Goal: Task Accomplishment & Management: Manage account settings

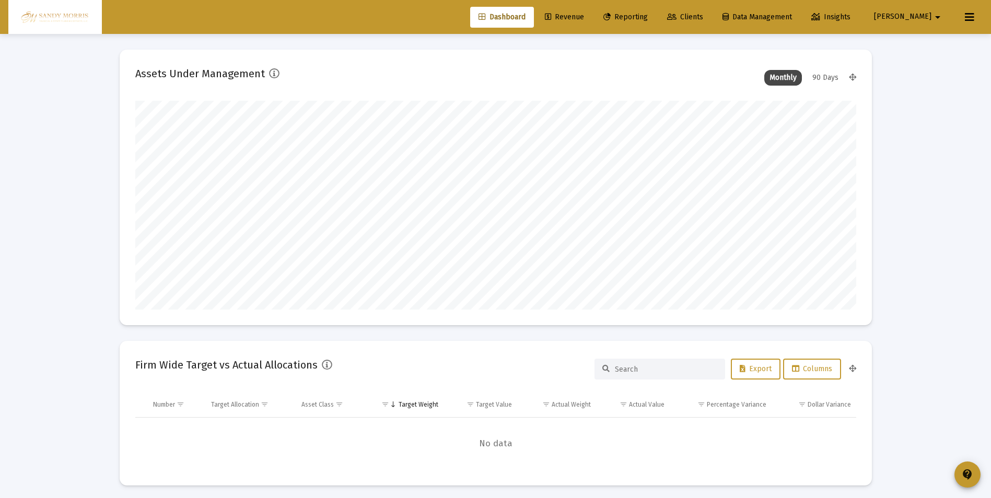
click at [584, 15] on span "Revenue" at bounding box center [564, 17] width 39 height 9
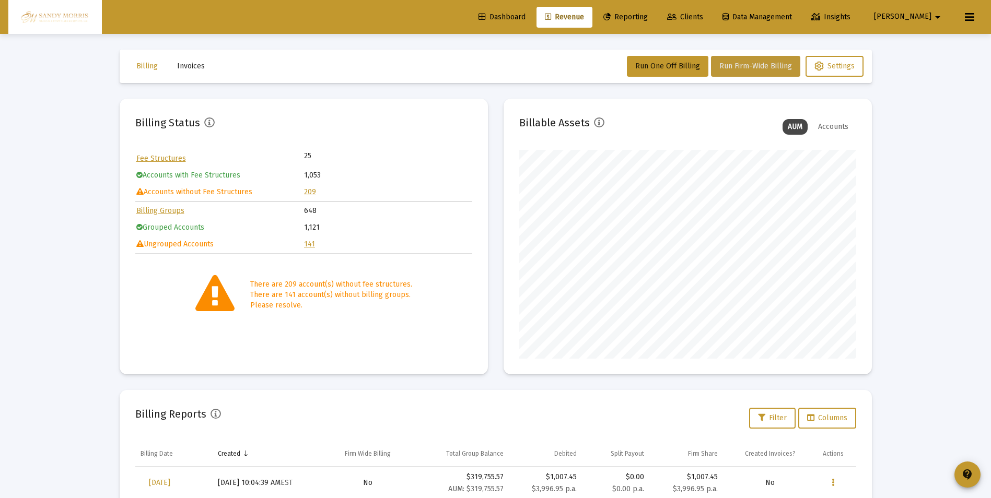
click at [755, 62] on span "Run Firm-Wide Billing" at bounding box center [755, 66] width 73 height 9
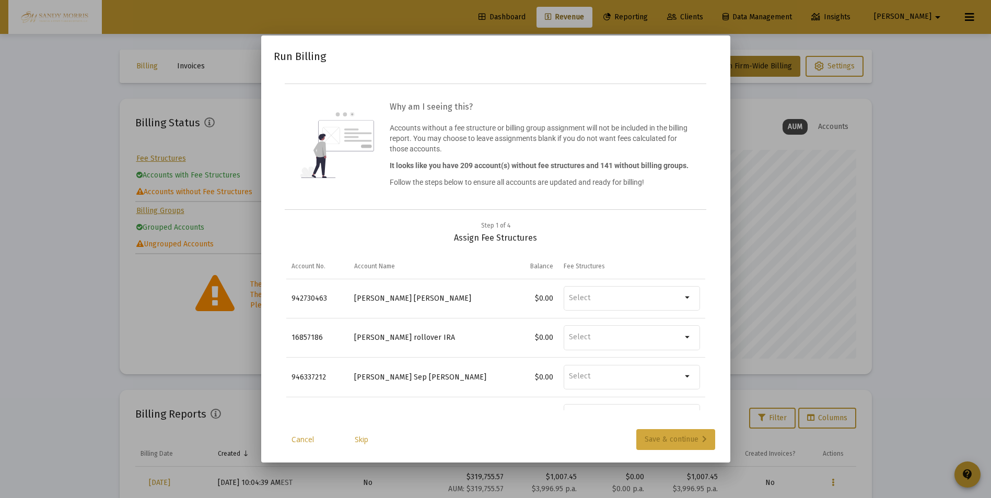
click at [681, 442] on div "Save & continue" at bounding box center [676, 439] width 62 height 21
click at [679, 441] on div "Save & continue" at bounding box center [676, 439] width 62 height 21
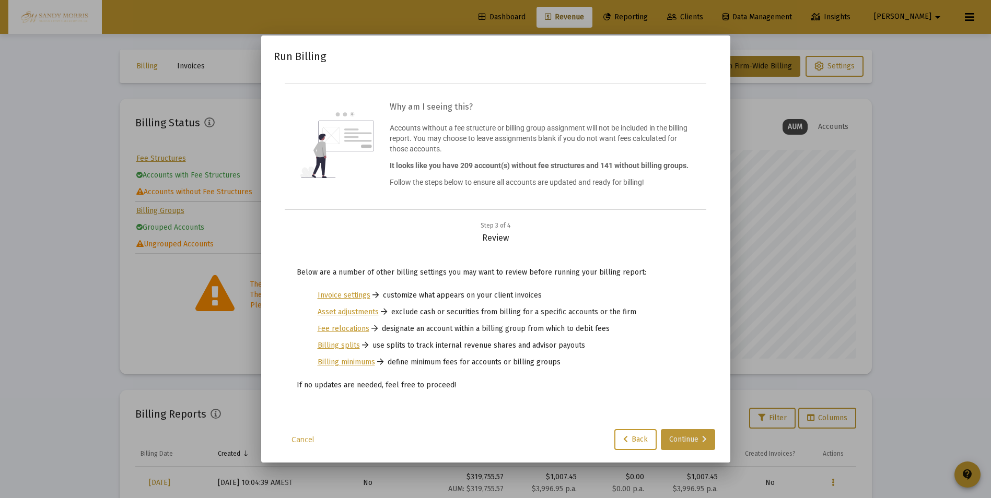
click at [676, 441] on div "Continue" at bounding box center [688, 439] width 38 height 21
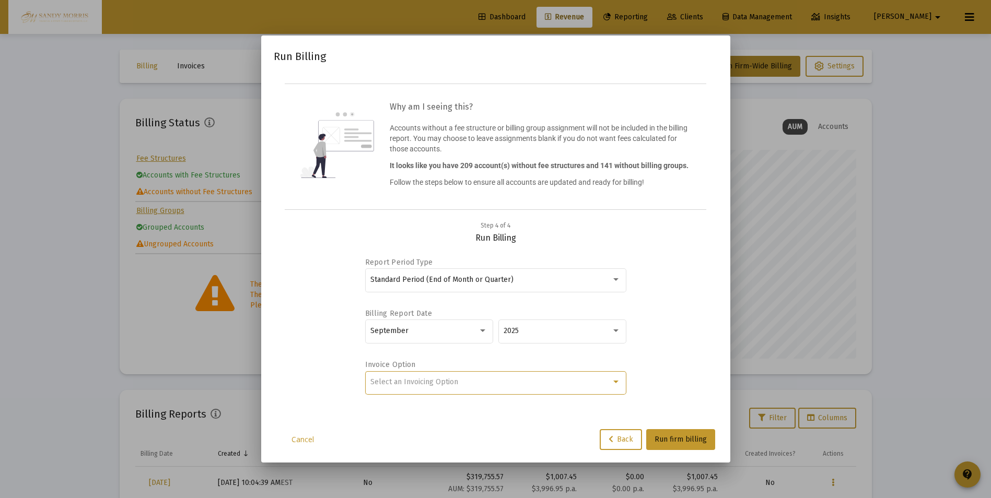
click at [614, 379] on div at bounding box center [615, 382] width 9 height 8
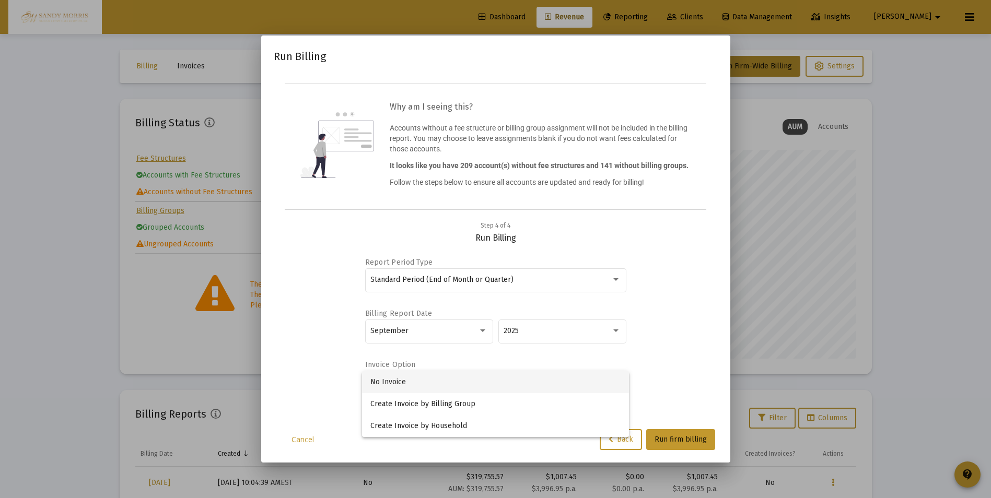
click at [392, 379] on span "No Invoice" at bounding box center [495, 382] width 250 height 22
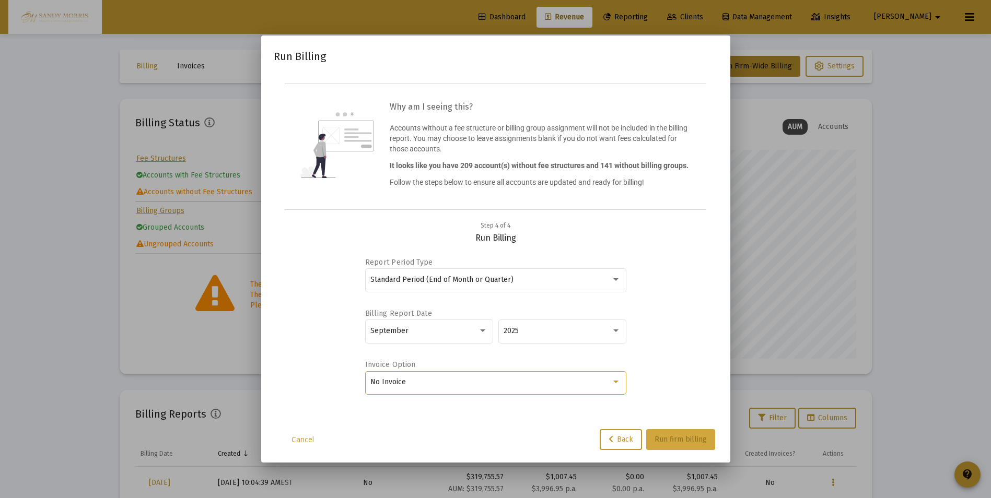
click at [680, 437] on span "Run firm billing" at bounding box center [680, 439] width 52 height 9
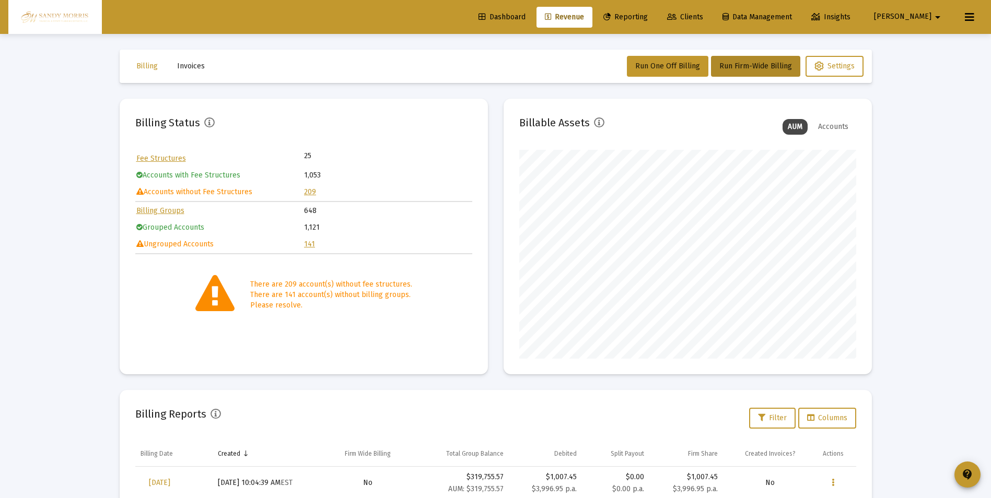
click at [969, 16] on icon at bounding box center [969, 17] width 9 height 13
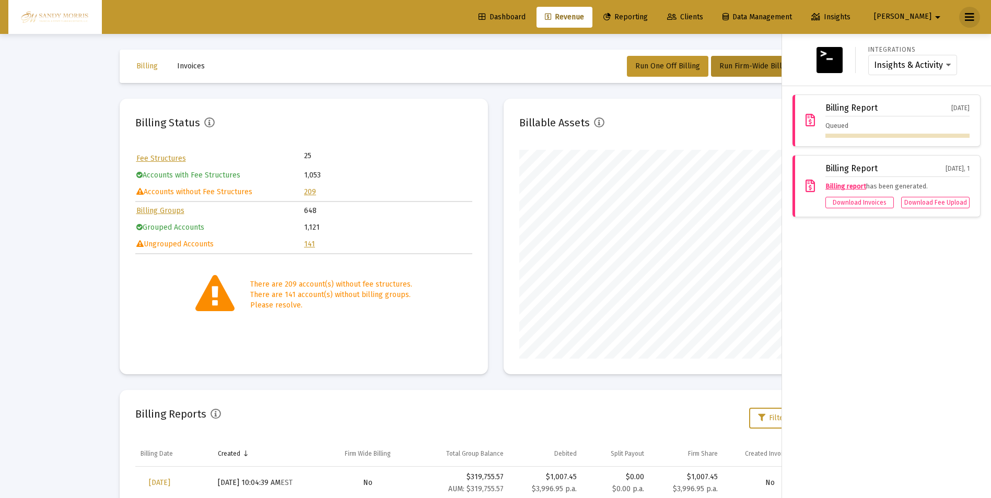
drag, startPoint x: 931, startPoint y: 88, endPoint x: 911, endPoint y: 111, distance: 29.6
click at [0, 0] on app-navbar "Dashboard Revenue Reporting Clients Data Management Insights [PERSON_NAME] Inte…" at bounding box center [0, 0] width 0 height 0
click at [871, 118] on div "Billing Report [DATE] Queued" at bounding box center [897, 120] width 144 height 34
click at [917, 99] on div "Billing Report [DATE] Queued" at bounding box center [886, 121] width 188 height 52
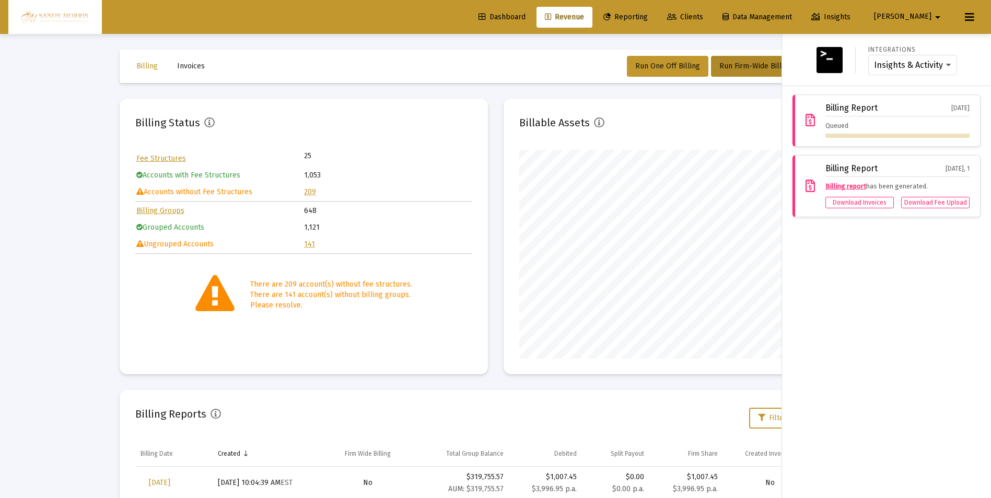
click at [978, 75] on div "Integrations Insights & Activity Wealthbox" at bounding box center [886, 59] width 201 height 35
click at [830, 64] on img at bounding box center [829, 60] width 26 height 26
click at [830, 56] on img at bounding box center [829, 60] width 26 height 26
click at [419, 61] on div at bounding box center [495, 249] width 991 height 498
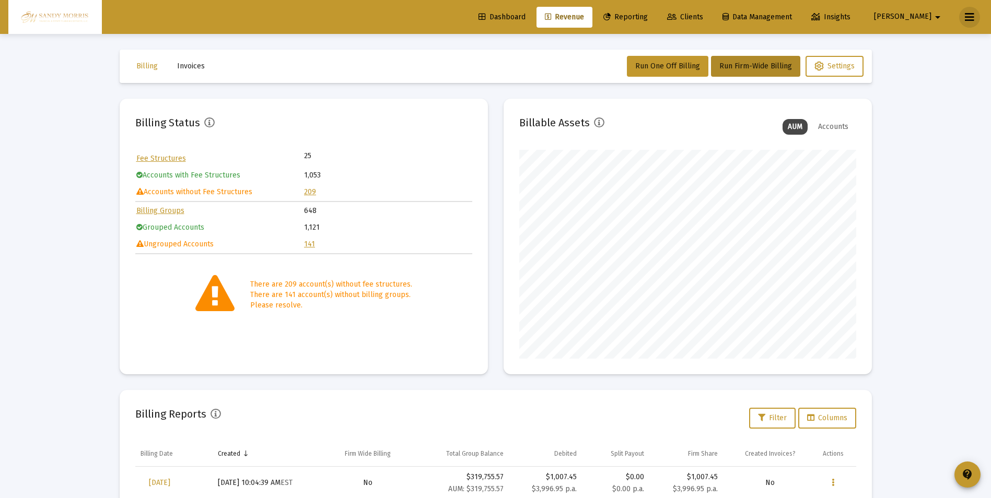
click at [969, 16] on icon at bounding box center [969, 17] width 9 height 13
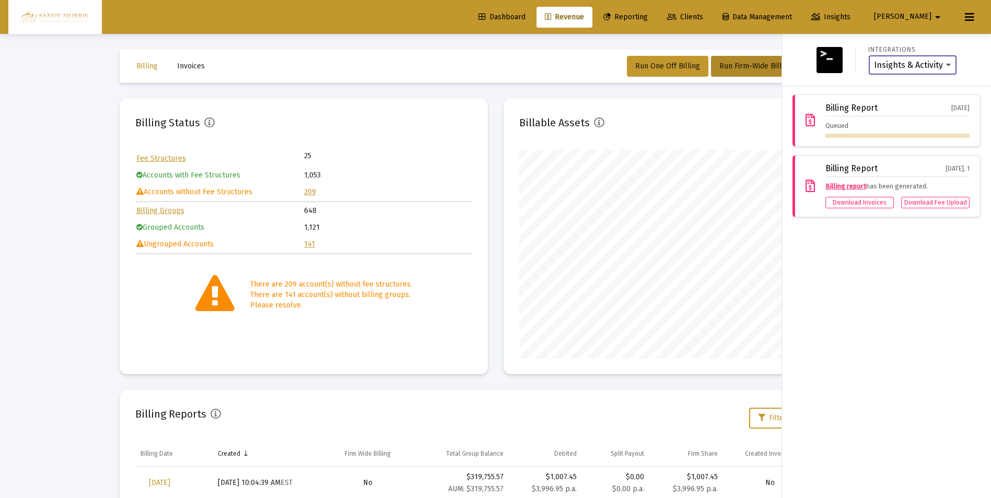
click at [917, 65] on select "Insights & Activity Wealthbox" at bounding box center [912, 65] width 77 height 9
click at [874, 61] on select "Insights & Activity Wealthbox" at bounding box center [912, 65] width 77 height 9
click at [930, 120] on div "Billing Report [DATE] Queued" at bounding box center [897, 120] width 144 height 34
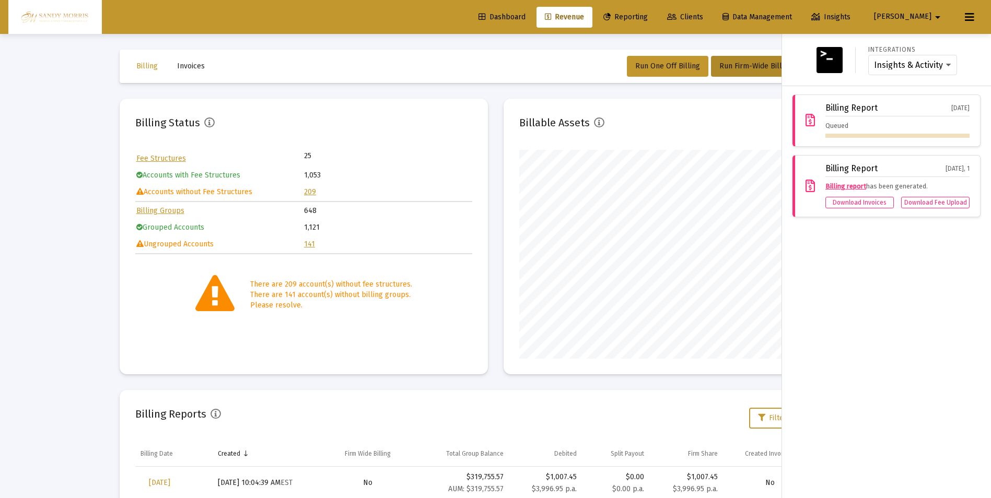
click at [930, 120] on div "Billing Report [DATE] Queued" at bounding box center [897, 120] width 144 height 34
click at [970, 295] on div "Integrations Insights & Activity Wealthbox Billing Report [DATE] Queued Billing…" at bounding box center [886, 266] width 209 height 464
click at [844, 183] on div "Billing Report [DATE], 1 Billing report has been generated. Download Invoices D…" at bounding box center [897, 186] width 144 height 44
click at [848, 132] on div "Queued" at bounding box center [897, 129] width 144 height 17
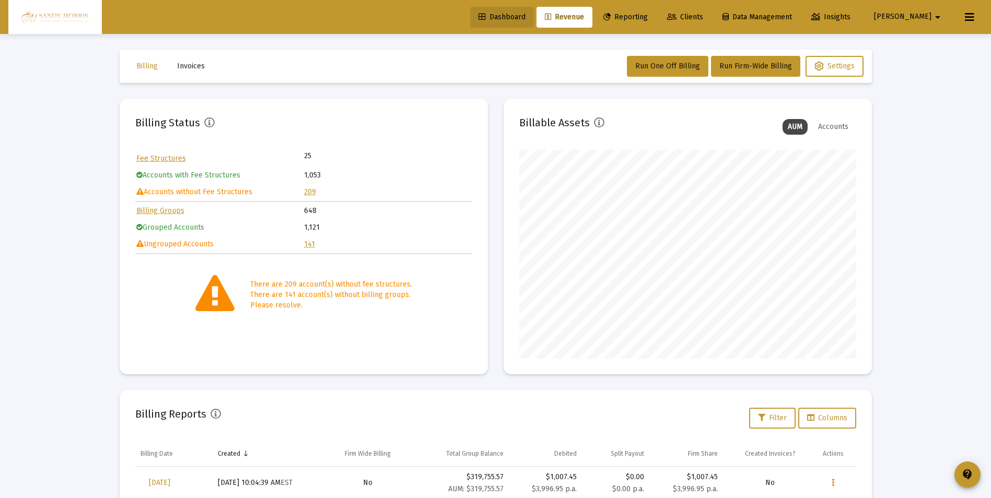
click at [525, 16] on span "Dashboard" at bounding box center [501, 17] width 47 height 9
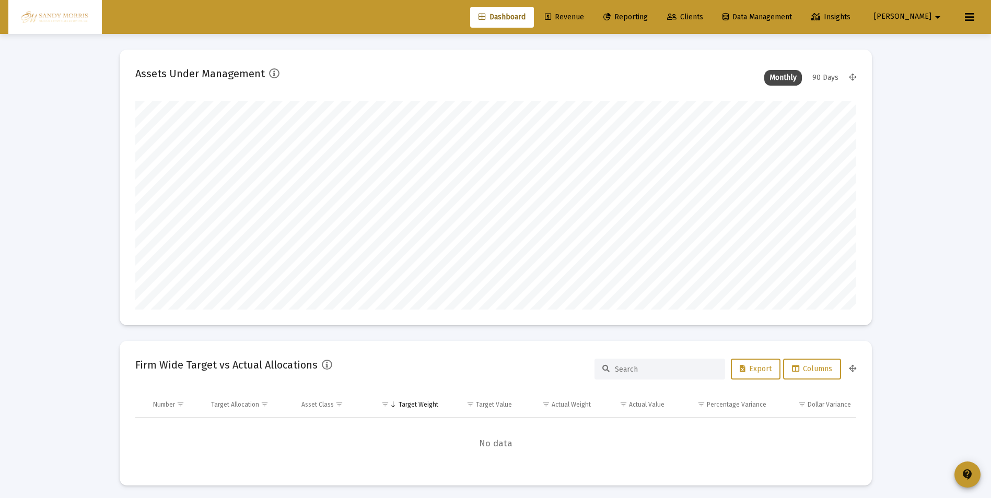
click at [584, 16] on span "Revenue" at bounding box center [564, 17] width 39 height 9
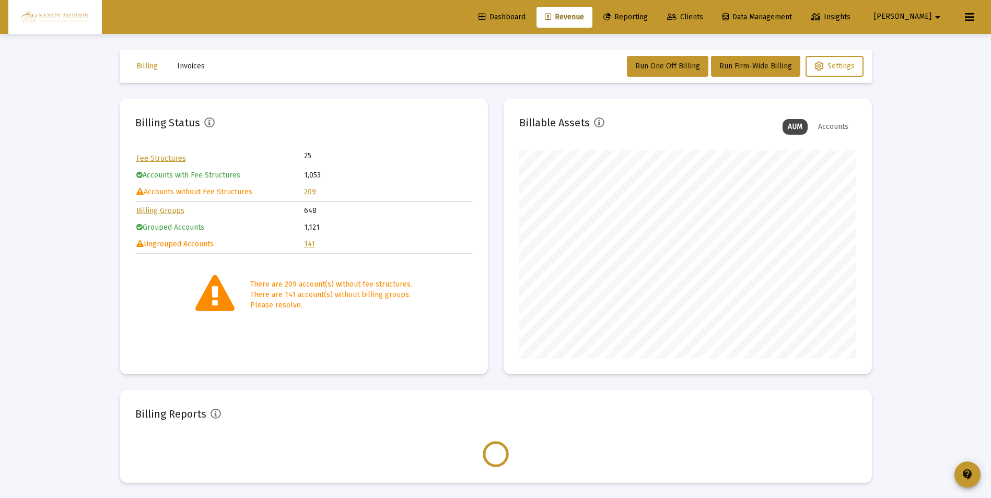
scroll to position [209, 337]
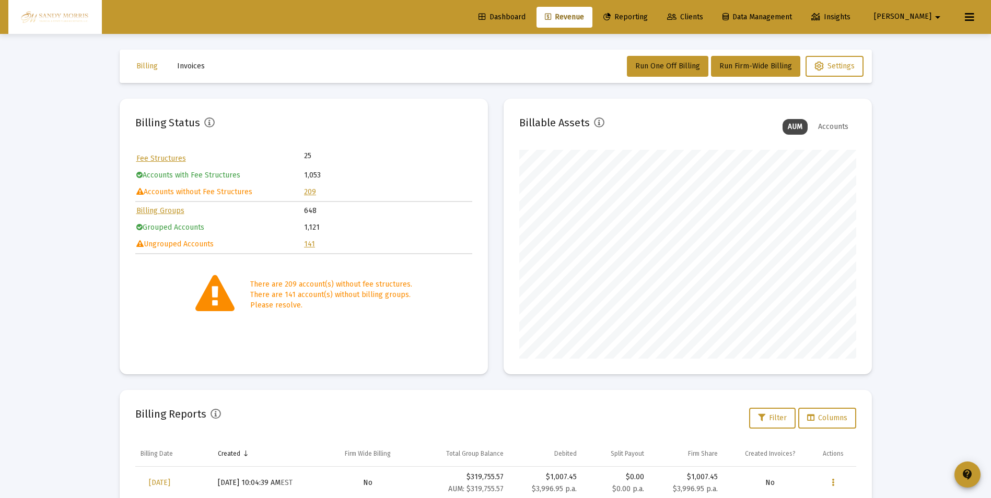
click at [826, 127] on div "Accounts" at bounding box center [833, 127] width 41 height 16
click at [797, 127] on div "AUM" at bounding box center [794, 127] width 25 height 16
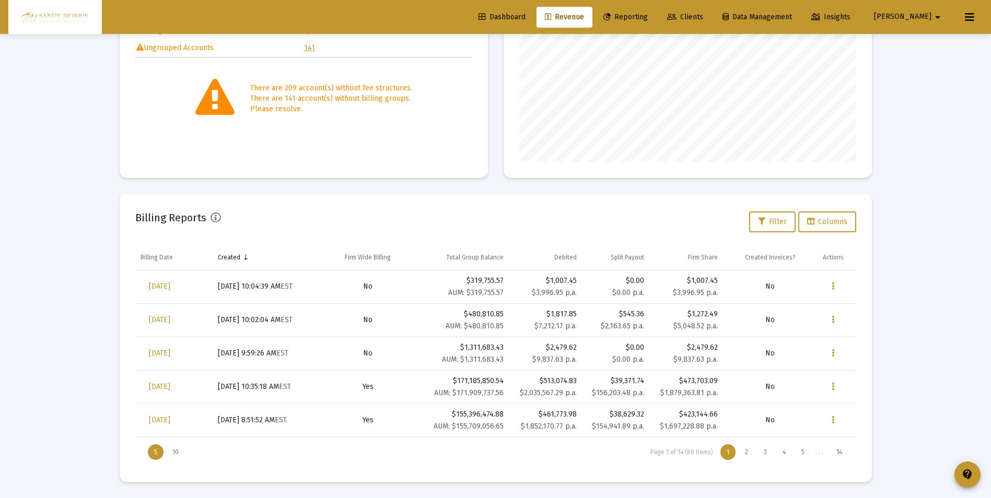
scroll to position [0, 0]
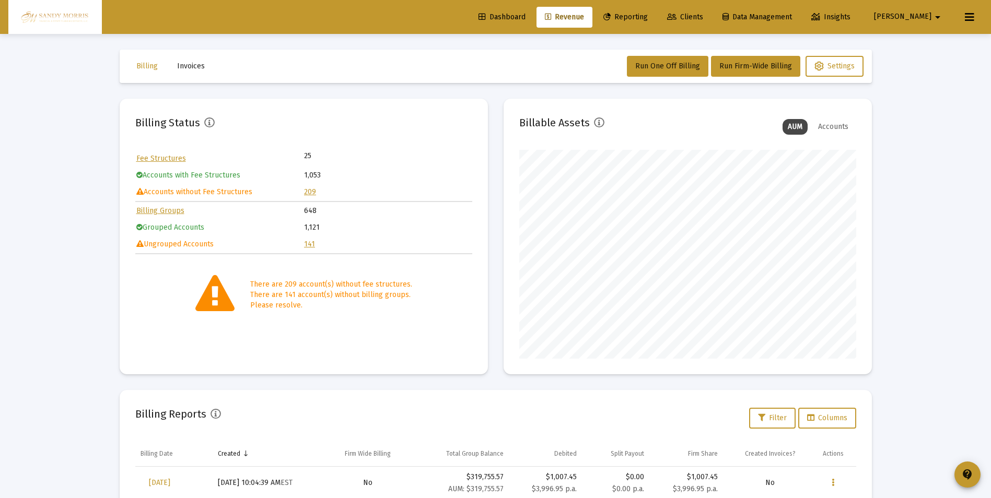
click at [975, 13] on button at bounding box center [969, 17] width 21 height 21
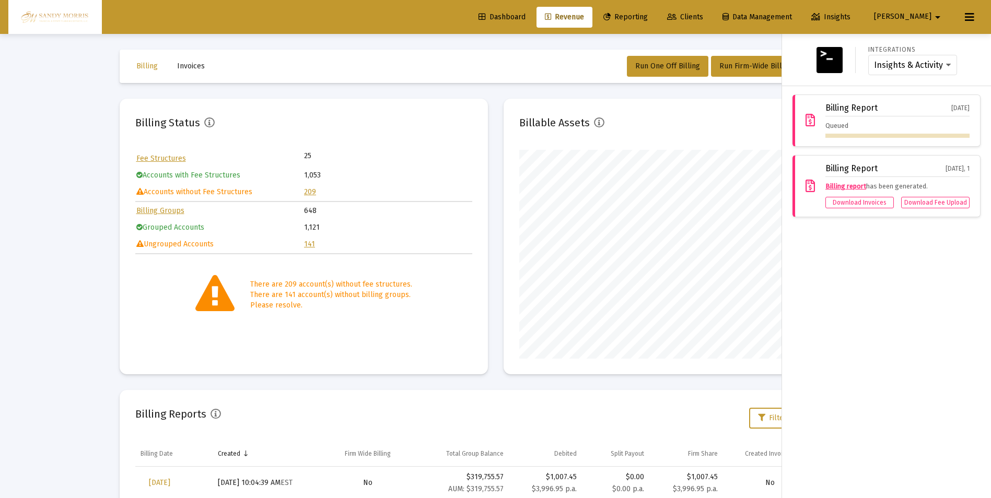
click at [814, 119] on icon at bounding box center [809, 120] width 9 height 13
click at [884, 99] on div "Billing Report [DATE] Queued" at bounding box center [886, 121] width 188 height 52
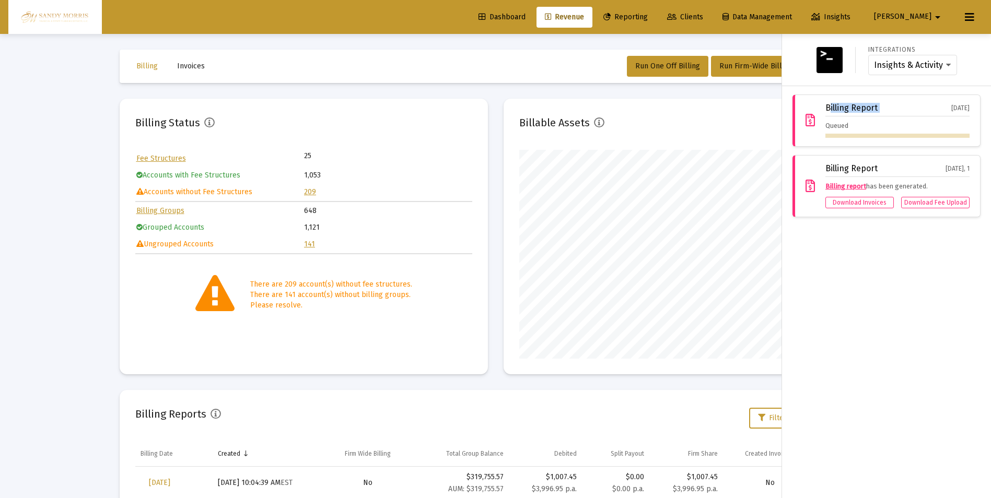
click at [884, 99] on div "Billing Report [DATE] Queued" at bounding box center [886, 121] width 188 height 52
drag, startPoint x: 884, startPoint y: 99, endPoint x: 901, endPoint y: 122, distance: 28.4
click at [901, 122] on div "Queued" at bounding box center [897, 129] width 144 height 17
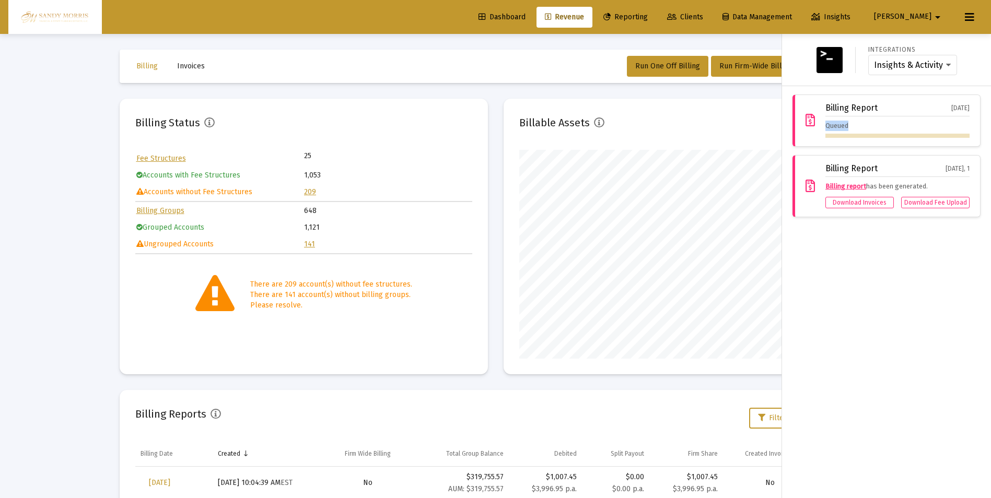
click at [901, 122] on div "Queued" at bounding box center [897, 129] width 144 height 17
drag, startPoint x: 901, startPoint y: 122, endPoint x: 923, endPoint y: 277, distance: 156.2
click at [923, 277] on div "Integrations Insights & Activity Wealthbox Billing Report [DATE] Queued Billing…" at bounding box center [886, 266] width 209 height 464
click at [971, 48] on div "Integrations Insights & Activity Wealthbox" at bounding box center [886, 59] width 201 height 35
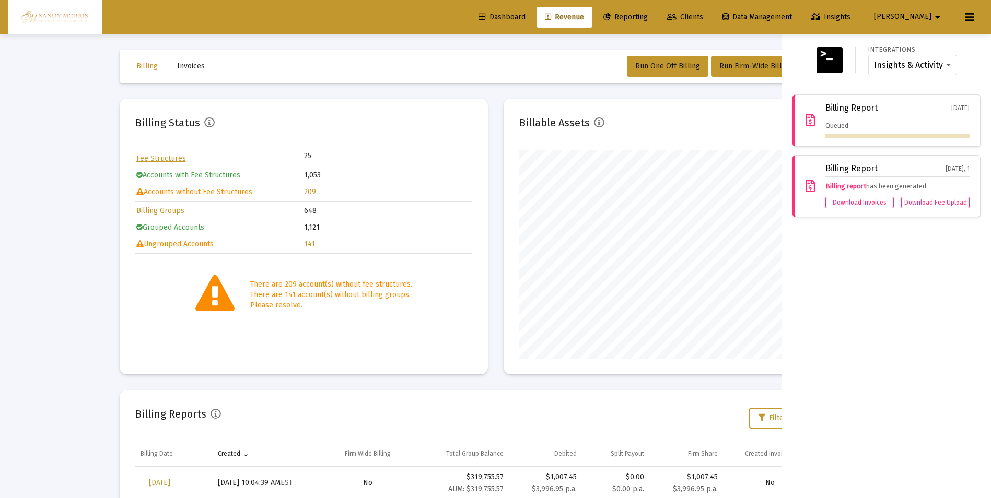
click at [930, 297] on div "Integrations Insights & Activity Wealthbox Billing Report [DATE] Queued Billing…" at bounding box center [886, 266] width 209 height 464
click at [717, 51] on div at bounding box center [495, 249] width 991 height 498
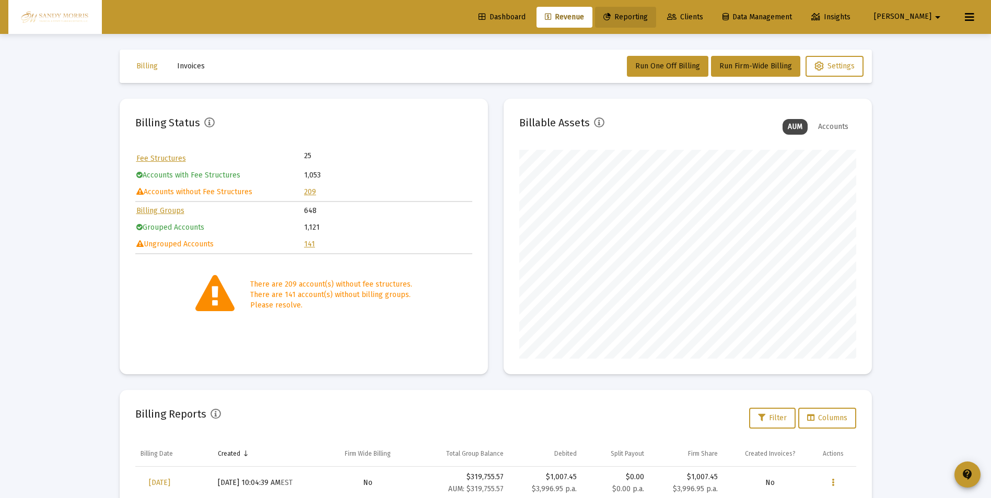
click at [648, 19] on span "Reporting" at bounding box center [625, 17] width 44 height 9
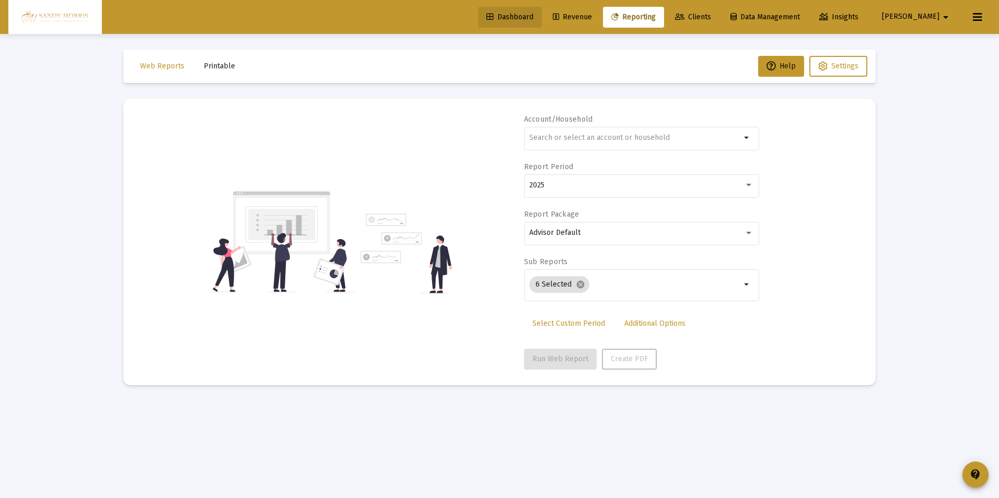
click at [533, 17] on span "Dashboard" at bounding box center [509, 17] width 47 height 9
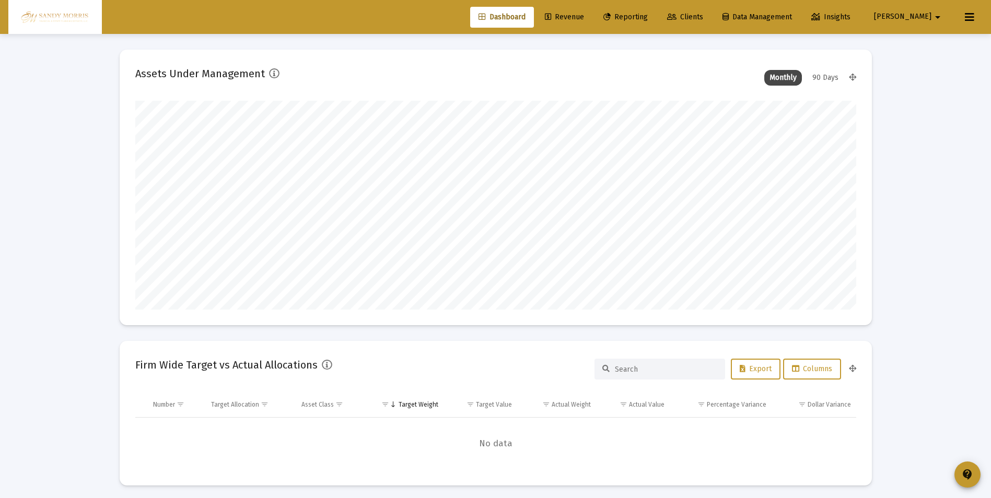
click at [592, 12] on link "Revenue" at bounding box center [564, 17] width 56 height 21
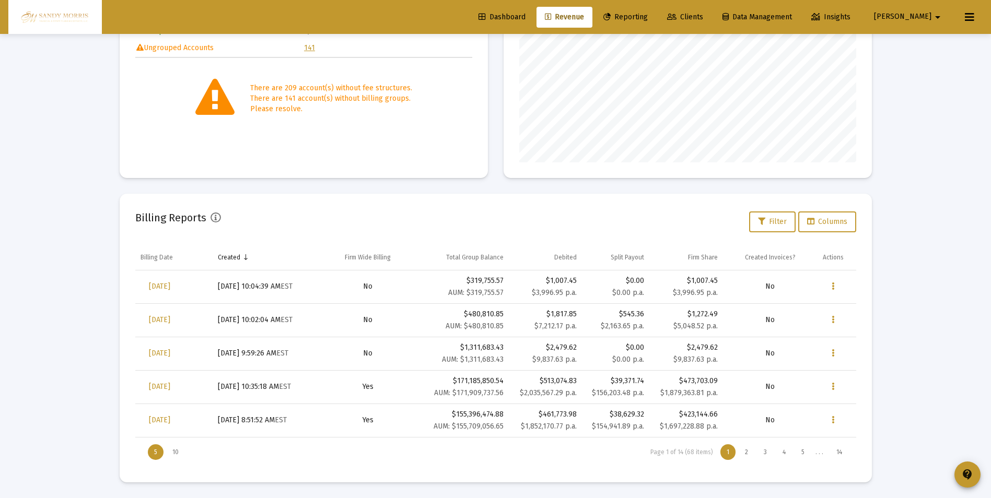
click at [722, 451] on div "1" at bounding box center [727, 452] width 15 height 16
click at [745, 450] on div "2" at bounding box center [747, 452] width 16 height 16
click at [730, 453] on div "1" at bounding box center [727, 452] width 15 height 16
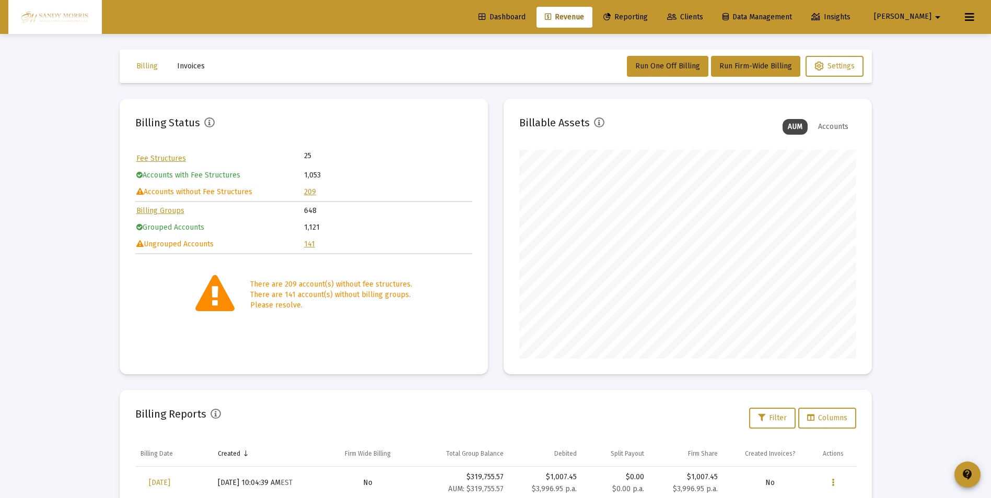
click at [937, 18] on mat-icon "arrow_drop_down" at bounding box center [937, 17] width 13 height 21
click at [930, 171] on div at bounding box center [495, 249] width 991 height 498
click at [964, 16] on button at bounding box center [969, 17] width 21 height 21
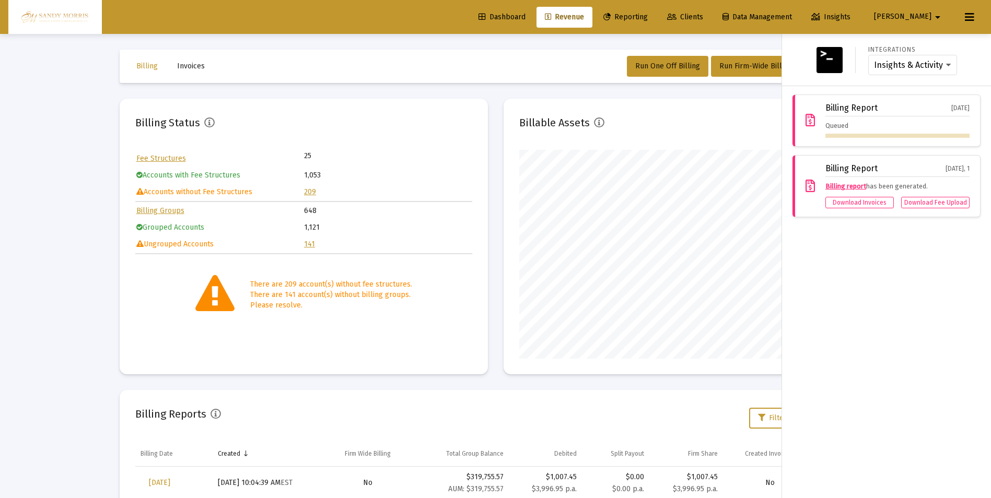
click at [859, 365] on div "Integrations Insights & Activity Wealthbox Billing Report [DATE] Queued Billing…" at bounding box center [886, 266] width 209 height 464
click at [508, 61] on div at bounding box center [495, 249] width 991 height 498
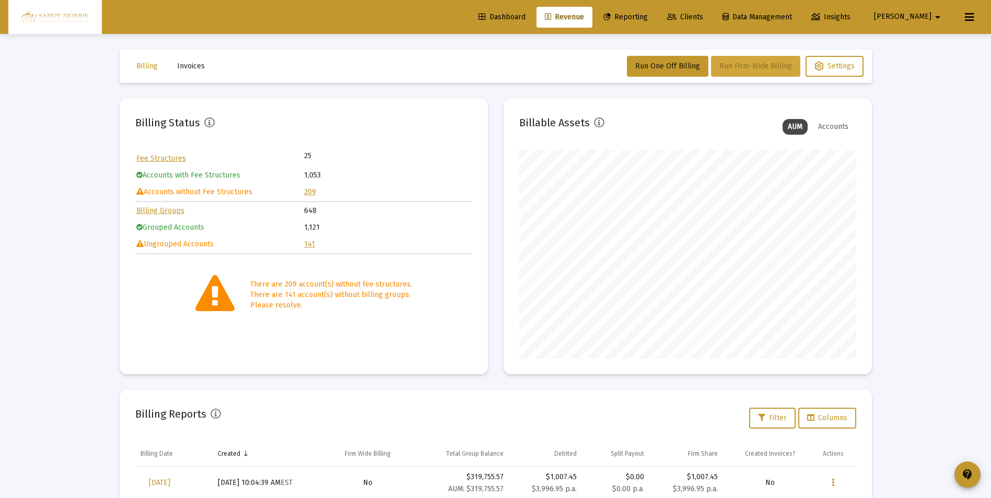
click at [760, 65] on span "Run Firm-Wide Billing" at bounding box center [755, 66] width 73 height 9
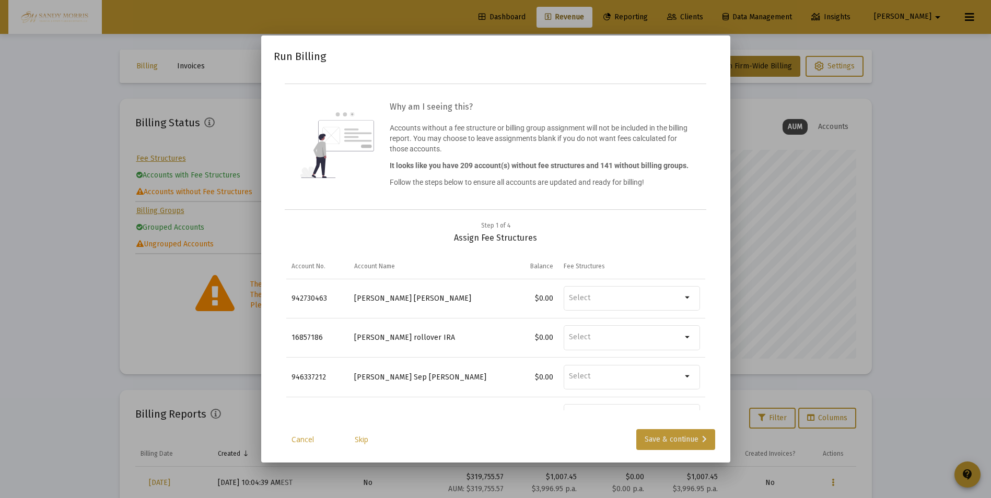
click at [662, 432] on div "Save & continue" at bounding box center [676, 439] width 62 height 21
click at [665, 437] on div "Save & continue" at bounding box center [676, 439] width 62 height 21
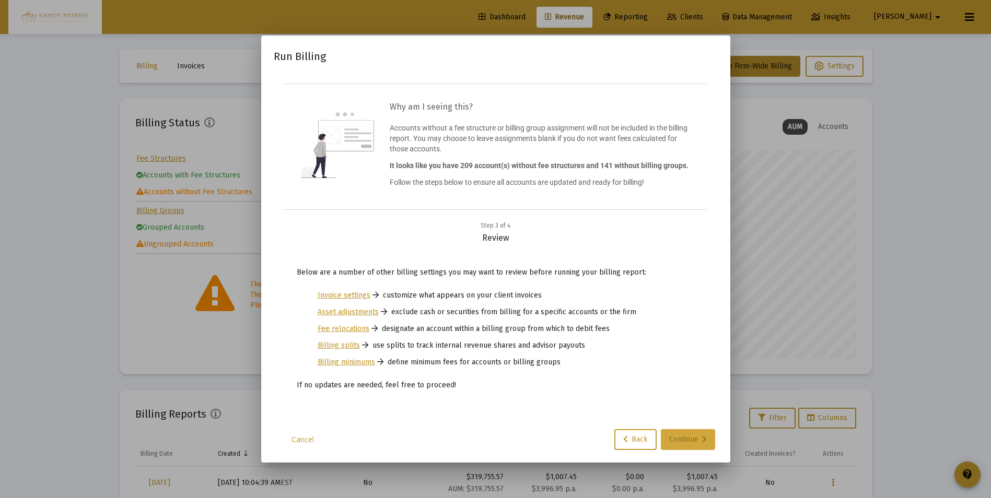
click at [681, 441] on div "Continue" at bounding box center [688, 439] width 38 height 21
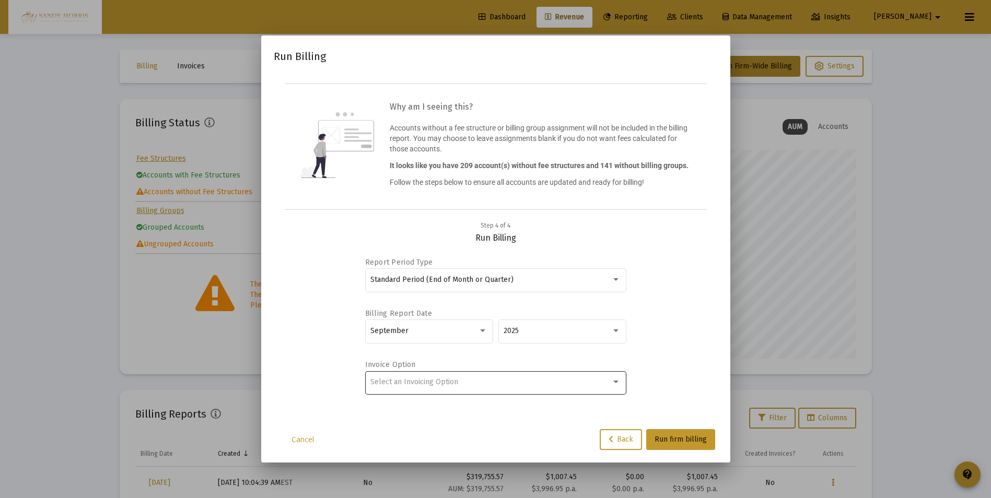
click at [612, 388] on div "Select an Invoicing Option" at bounding box center [495, 382] width 250 height 26
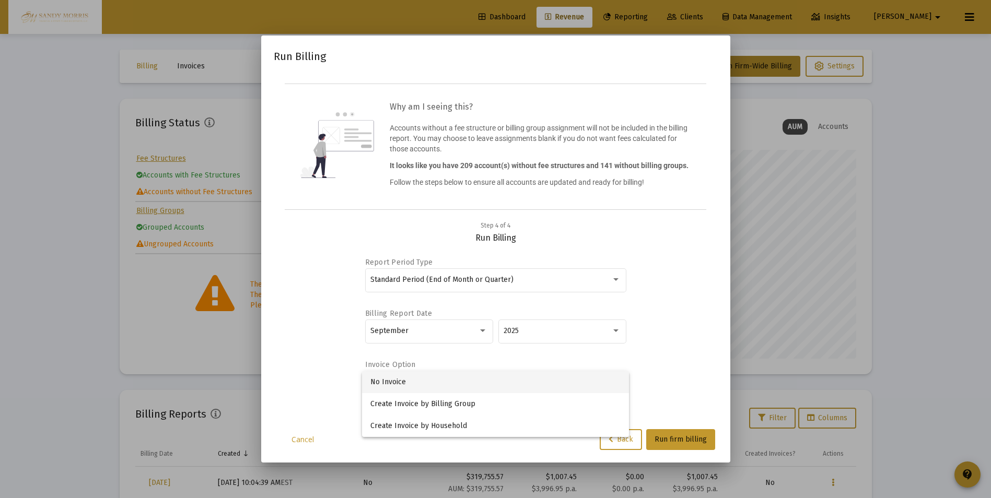
click at [424, 388] on span "No Invoice" at bounding box center [495, 382] width 250 height 22
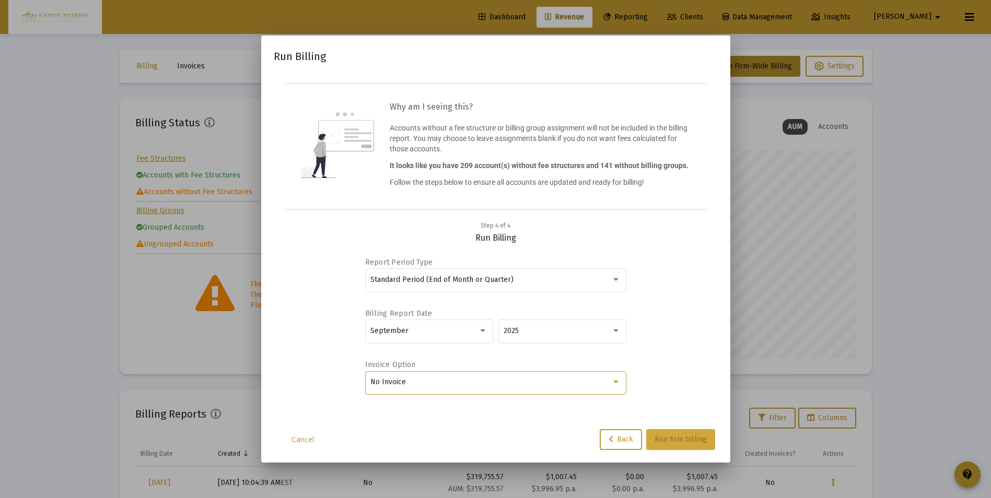
click at [693, 439] on span "Run firm billing" at bounding box center [680, 439] width 52 height 9
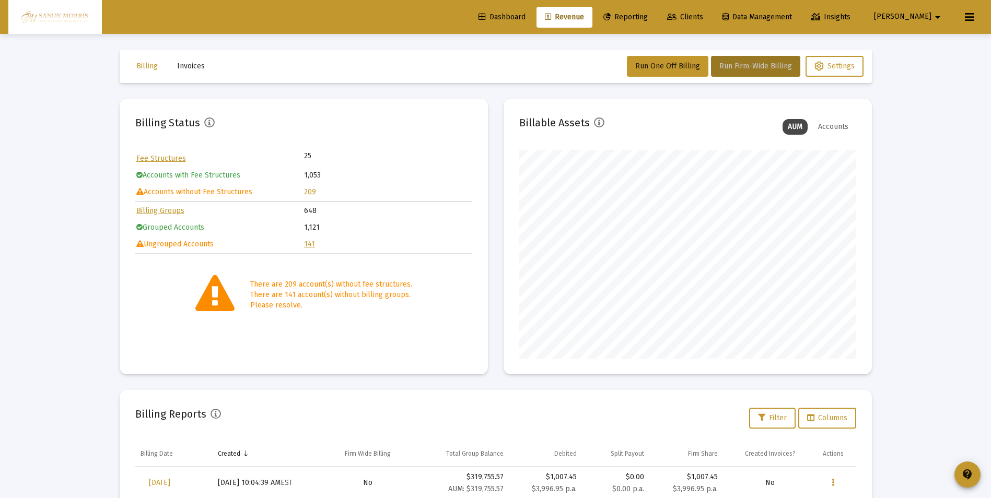
click at [966, 17] on icon at bounding box center [969, 17] width 9 height 13
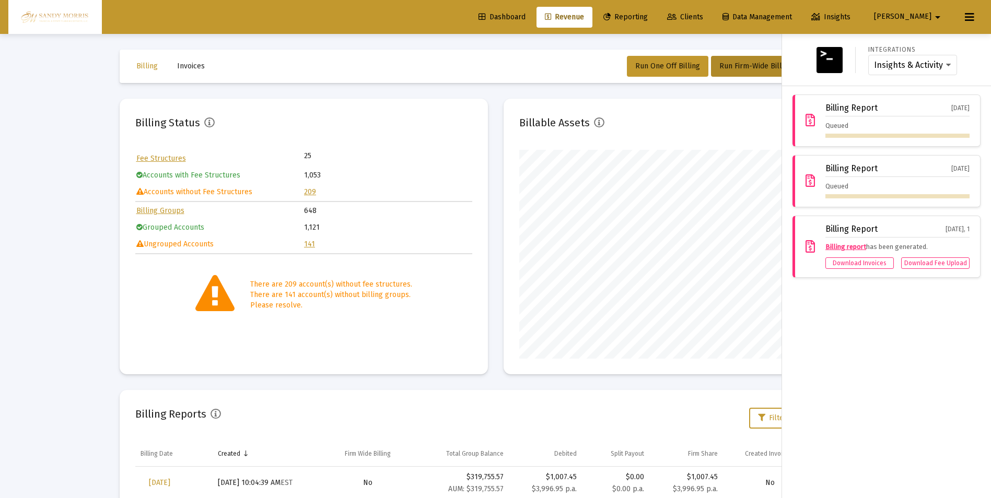
click at [897, 416] on div "Integrations Insights & Activity Wealthbox Billing Report Oct 1, 2025 Queued Bi…" at bounding box center [886, 266] width 209 height 464
click at [422, 58] on div at bounding box center [495, 249] width 991 height 498
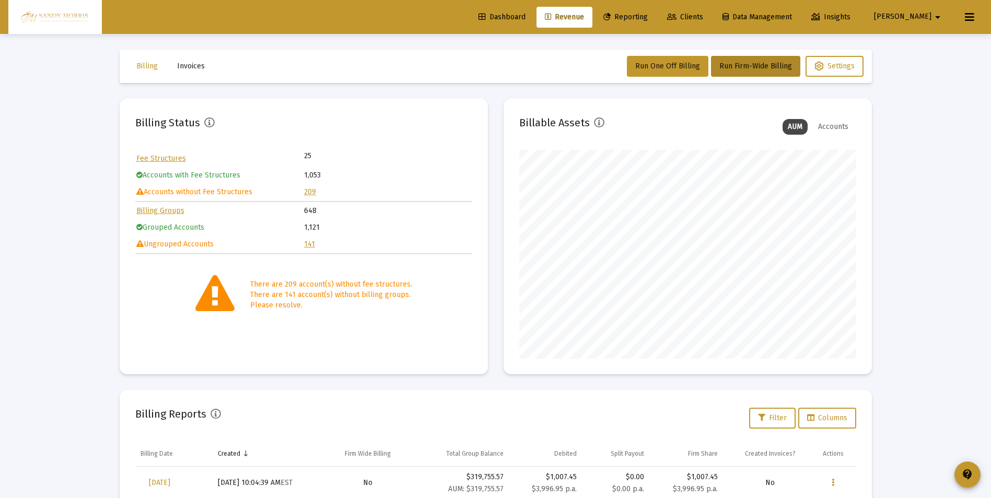
click at [968, 13] on icon at bounding box center [969, 17] width 9 height 13
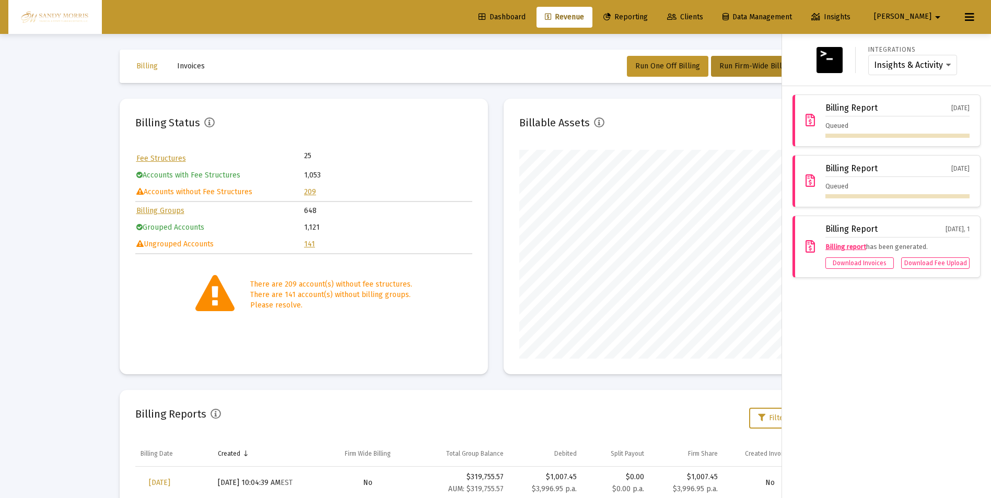
click at [853, 408] on div "Integrations Insights & Activity Wealthbox Billing Report Oct 1, 2025 Queued Bi…" at bounding box center [886, 266] width 209 height 464
click at [543, 66] on div at bounding box center [495, 249] width 991 height 498
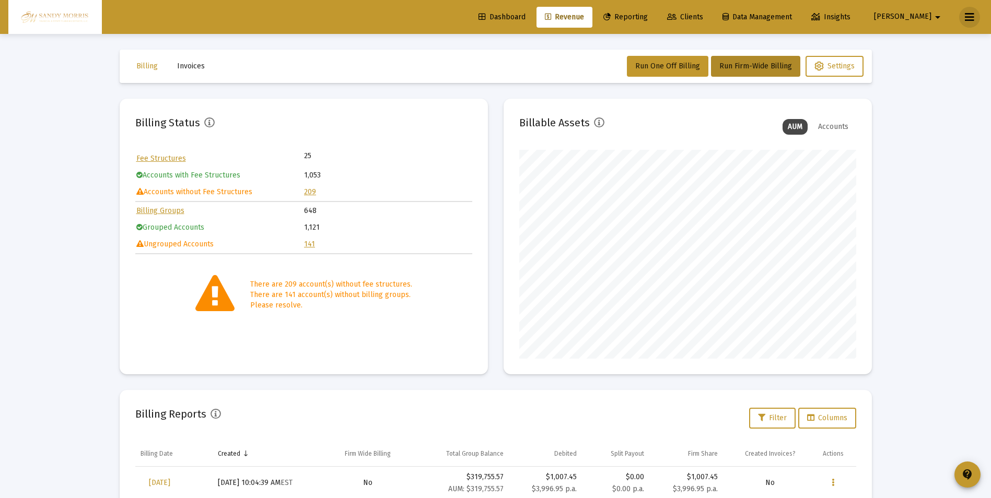
click at [978, 18] on button at bounding box center [969, 17] width 21 height 21
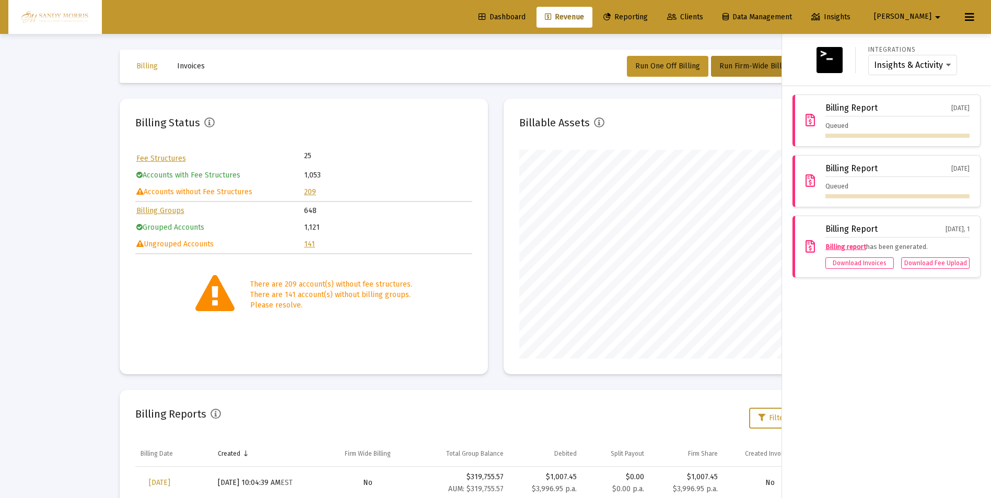
click at [874, 401] on div "Integrations Insights & Activity Wealthbox Billing Report Oct 1, 2025 Queued Bi…" at bounding box center [886, 266] width 209 height 464
click at [519, 58] on div at bounding box center [495, 249] width 991 height 498
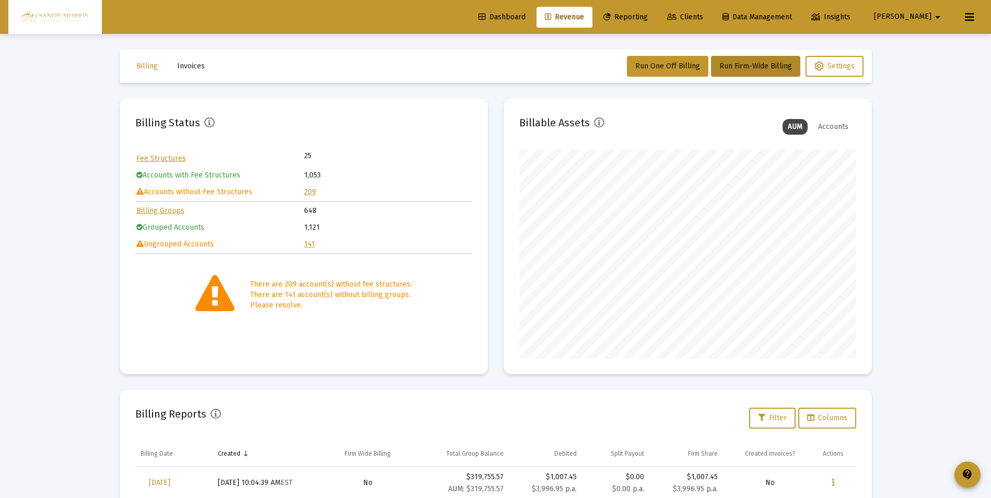
click at [967, 15] on icon at bounding box center [969, 17] width 9 height 13
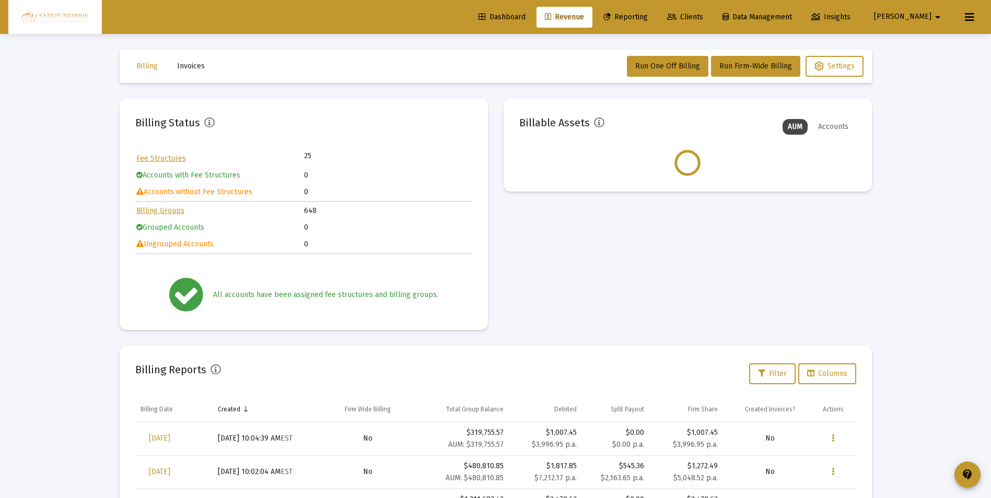
drag, startPoint x: 920, startPoint y: 153, endPoint x: 937, endPoint y: 119, distance: 37.8
click at [920, 153] on div "Loading... Billing Invoices Run One Off Billing Run Firm-Wide Billing Settings …" at bounding box center [495, 325] width 991 height 650
click at [964, 16] on button at bounding box center [969, 17] width 21 height 21
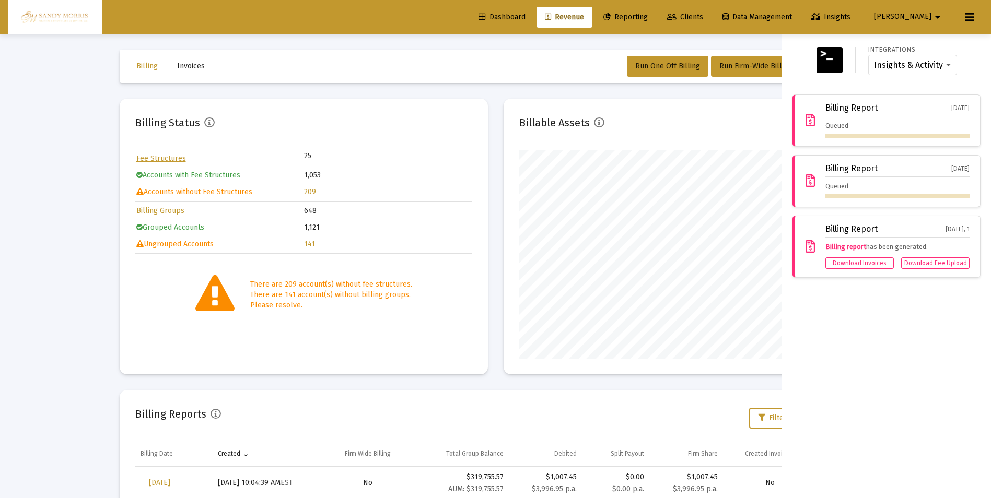
click at [427, 57] on div at bounding box center [495, 249] width 991 height 498
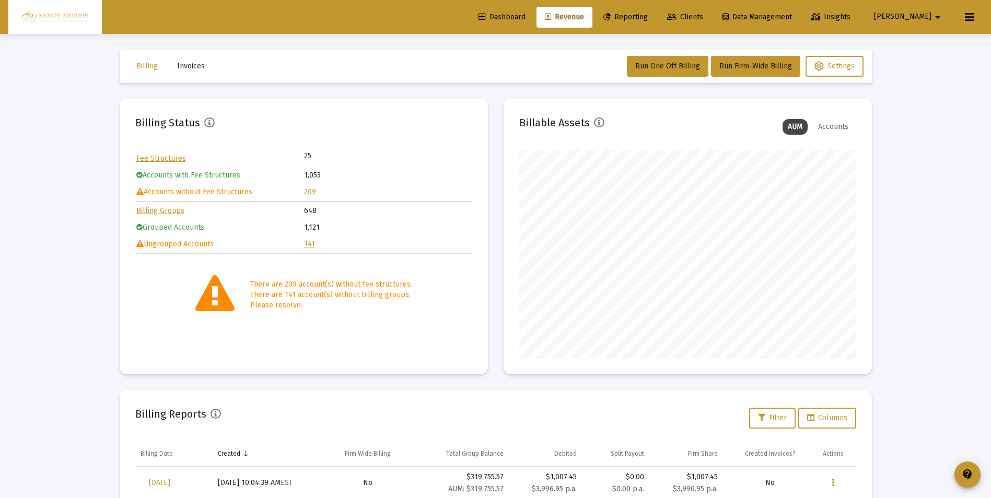
click at [525, 14] on span "Dashboard" at bounding box center [501, 17] width 47 height 9
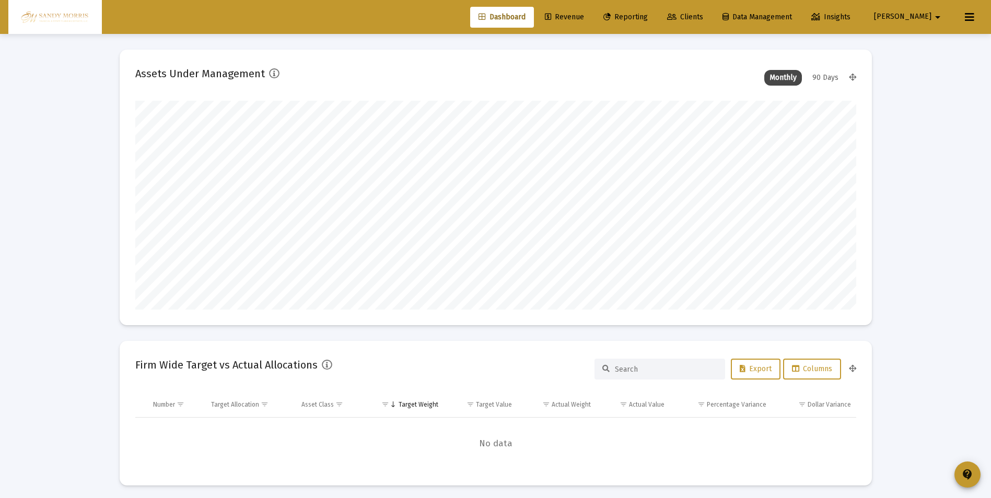
scroll to position [209, 337]
click at [970, 22] on icon at bounding box center [969, 17] width 9 height 13
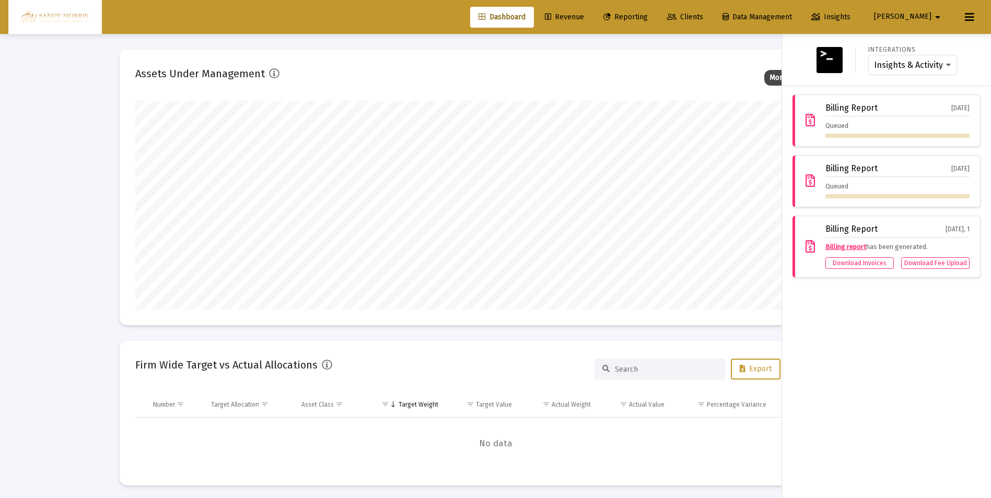
click at [930, 478] on div "Integrations Insights & Activity Wealthbox Billing Report Oct 1, 2025 Queued Bi…" at bounding box center [886, 266] width 209 height 464
click at [832, 431] on div "Integrations Insights & Activity Wealthbox Billing Report Oct 1, 2025 Queued Bi…" at bounding box center [886, 266] width 209 height 464
click at [929, 14] on span "[PERSON_NAME]" at bounding box center [902, 17] width 57 height 9
click at [923, 72] on button "Logout" at bounding box center [931, 69] width 62 height 25
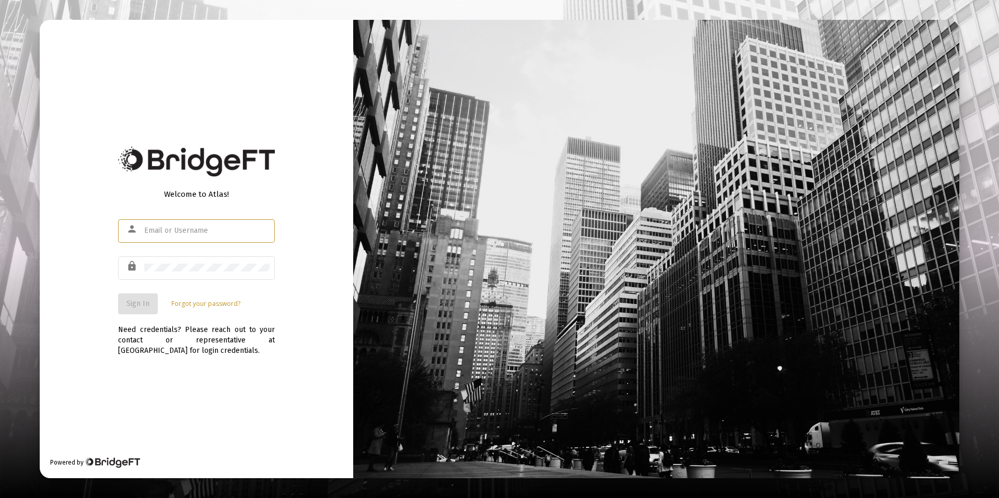
click at [222, 227] on input "text" at bounding box center [206, 231] width 125 height 8
type input "[PERSON_NAME][EMAIL_ADDRESS][DOMAIN_NAME]"
click at [141, 303] on span "Sign In" at bounding box center [137, 303] width 23 height 9
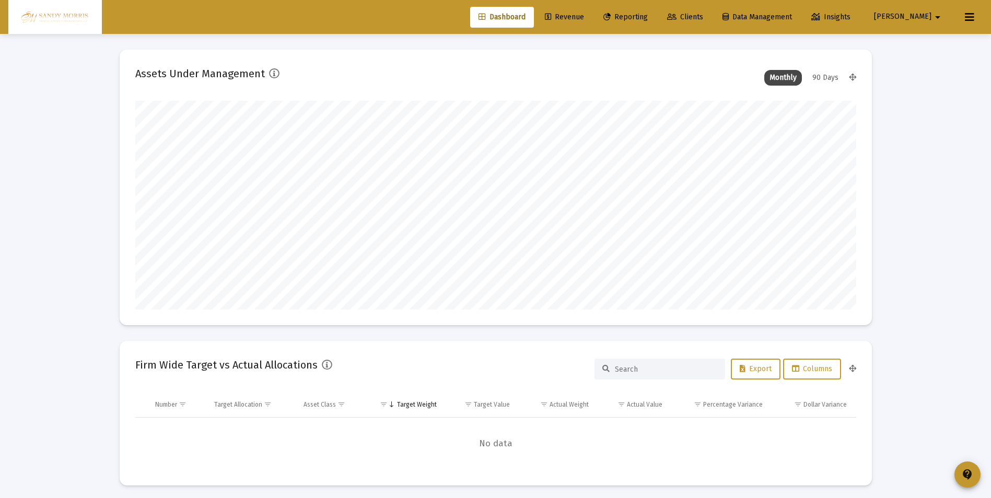
scroll to position [209, 388]
type input "[DATE]"
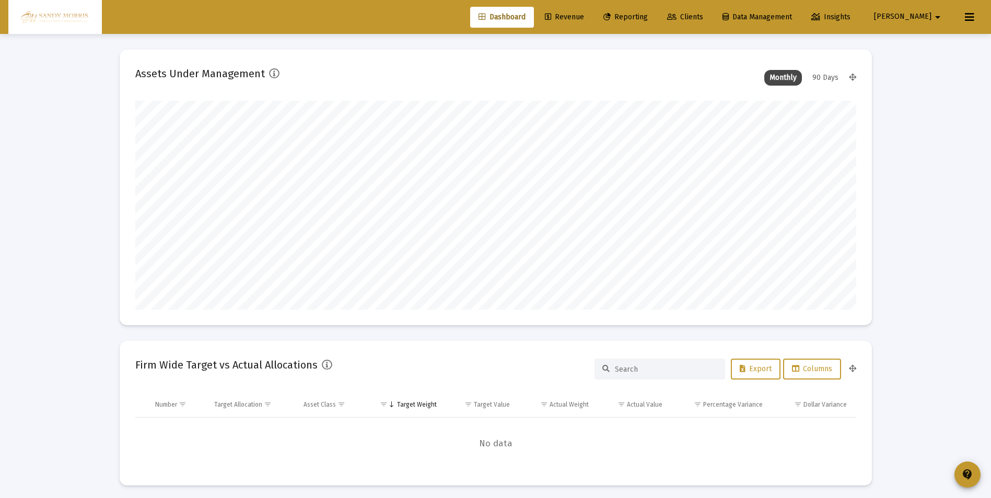
click at [974, 17] on icon at bounding box center [969, 17] width 9 height 13
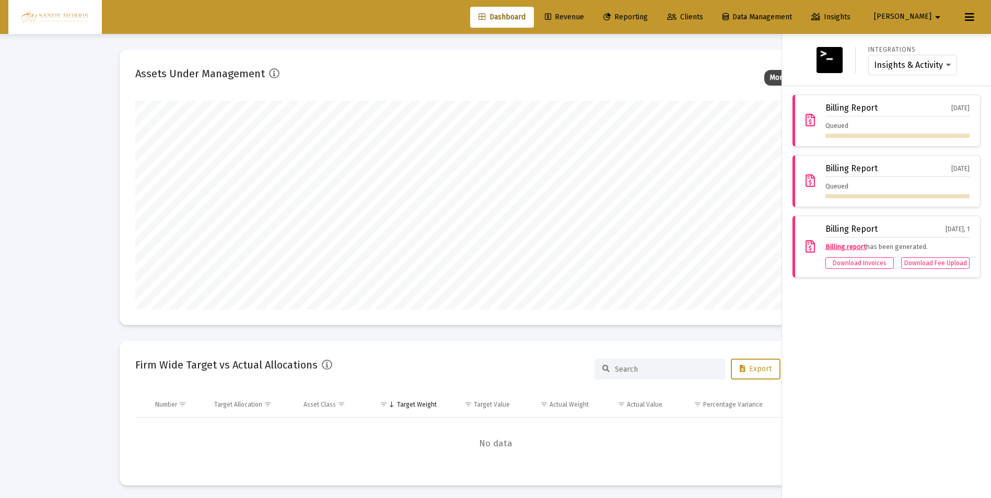
click at [902, 370] on div "Integrations Insights & Activity Wealthbox Billing Report Oct 1, 2025 Queued Bi…" at bounding box center [886, 266] width 209 height 464
click at [748, 267] on div at bounding box center [495, 249] width 991 height 498
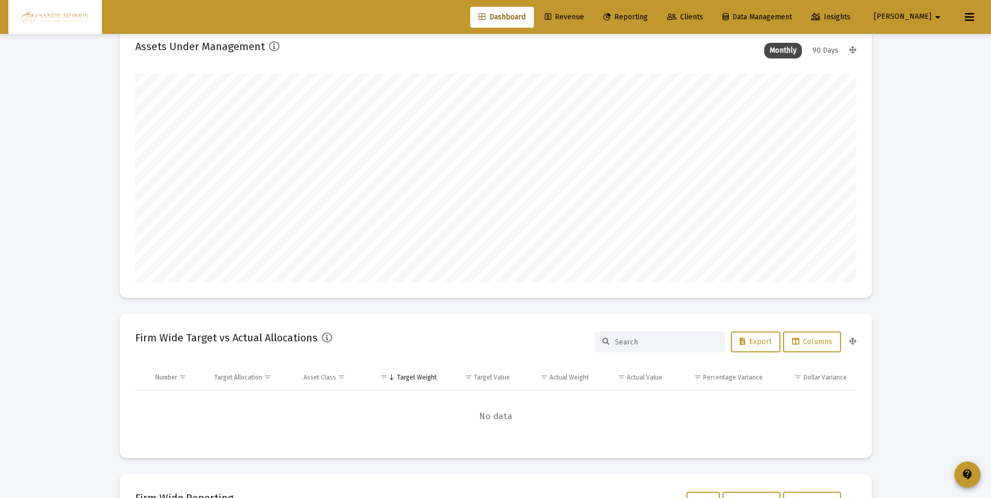
scroll to position [0, 0]
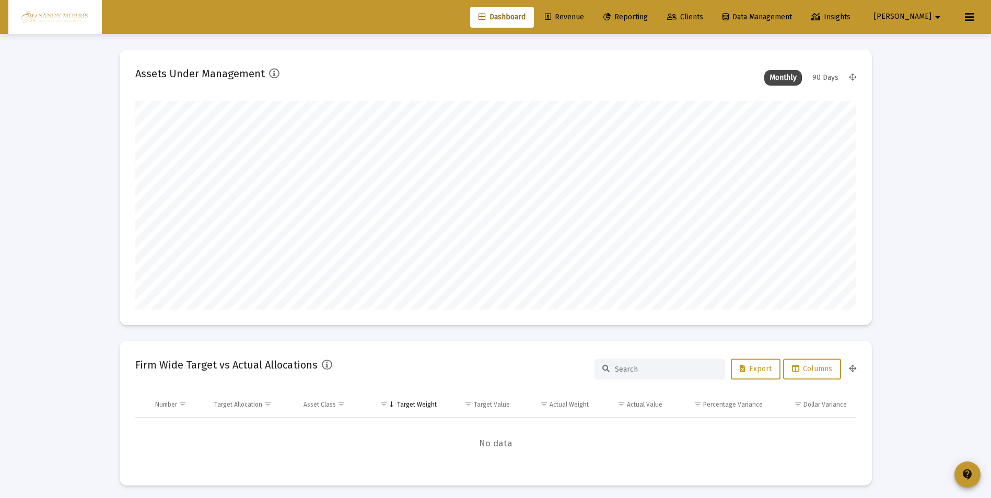
click at [584, 17] on span "Revenue" at bounding box center [564, 17] width 39 height 9
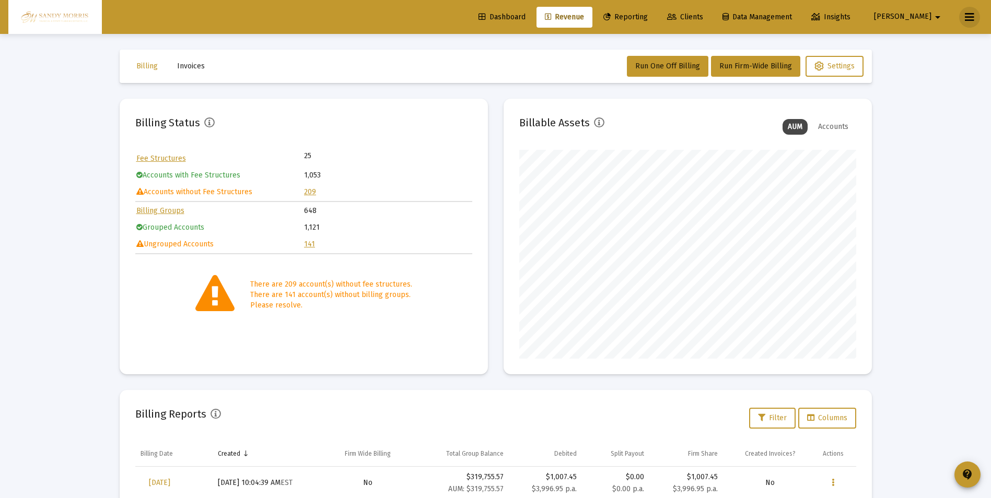
click at [962, 12] on button at bounding box center [969, 17] width 21 height 21
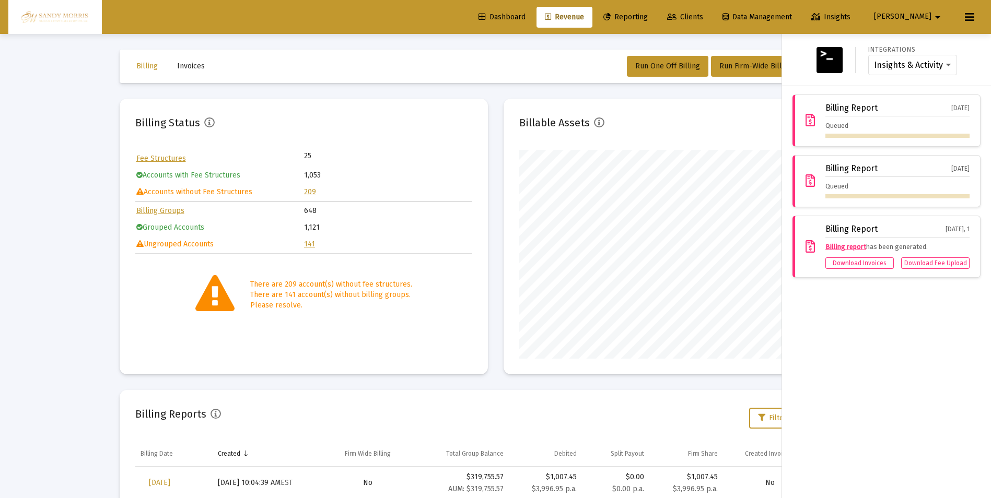
click at [825, 395] on div "Integrations Insights & Activity Wealthbox Billing Report Oct 1, 2025 Queued Bi…" at bounding box center [886, 266] width 209 height 464
click at [513, 58] on div at bounding box center [495, 249] width 991 height 498
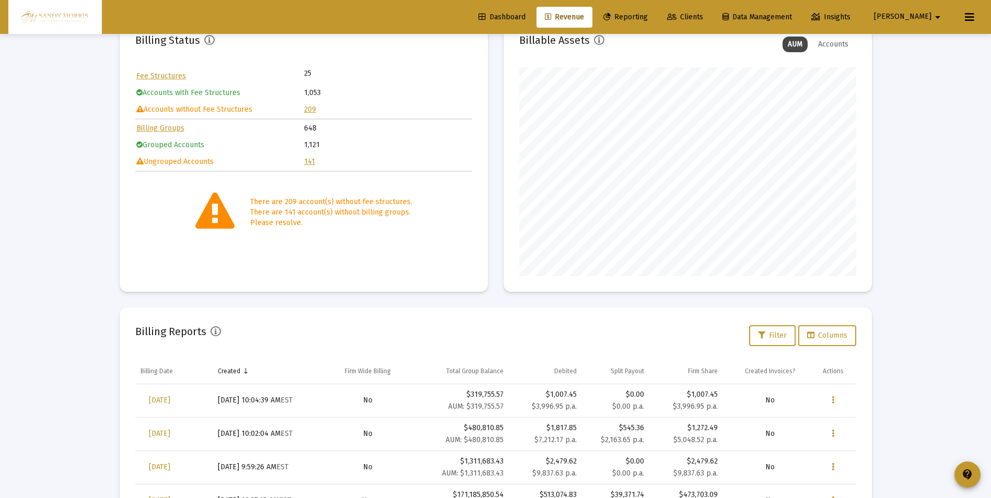
scroll to position [104, 0]
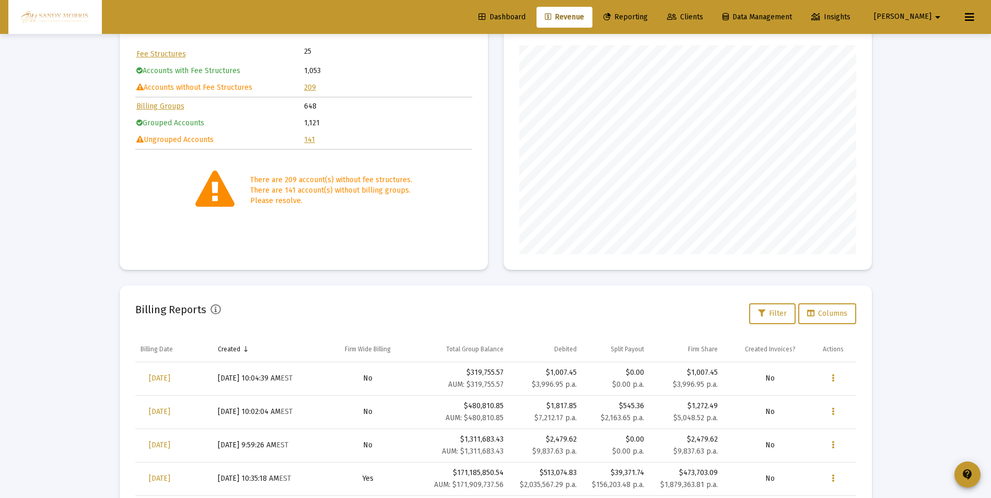
click at [969, 15] on icon at bounding box center [969, 17] width 9 height 13
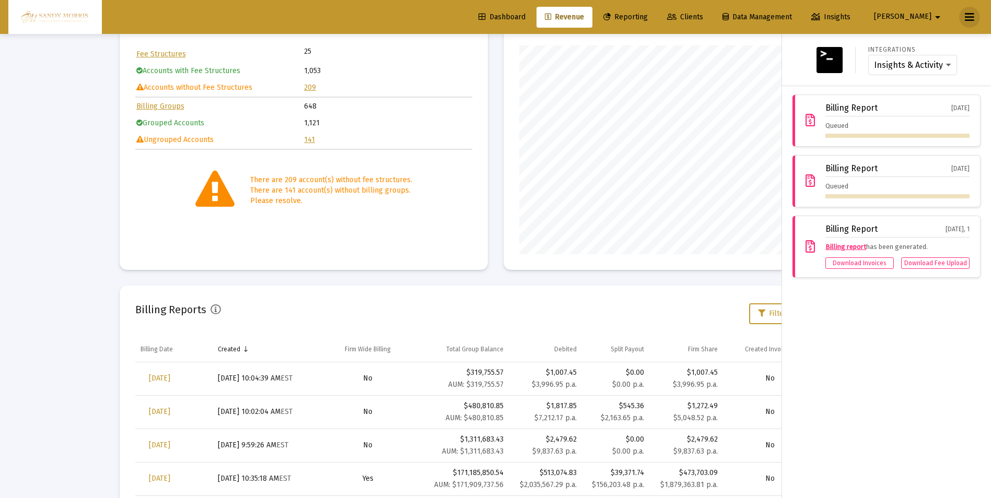
click at [969, 15] on icon at bounding box center [969, 17] width 9 height 13
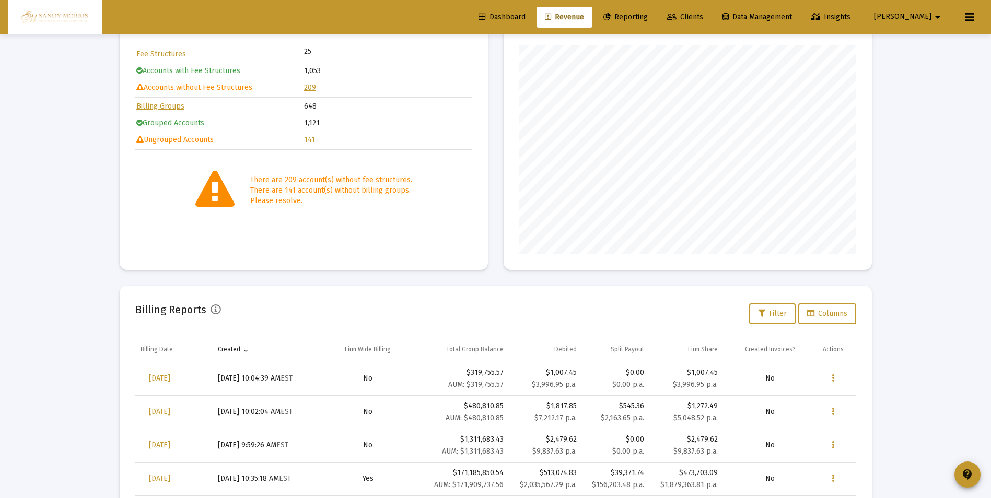
click at [525, 14] on span "Dashboard" at bounding box center [501, 17] width 47 height 9
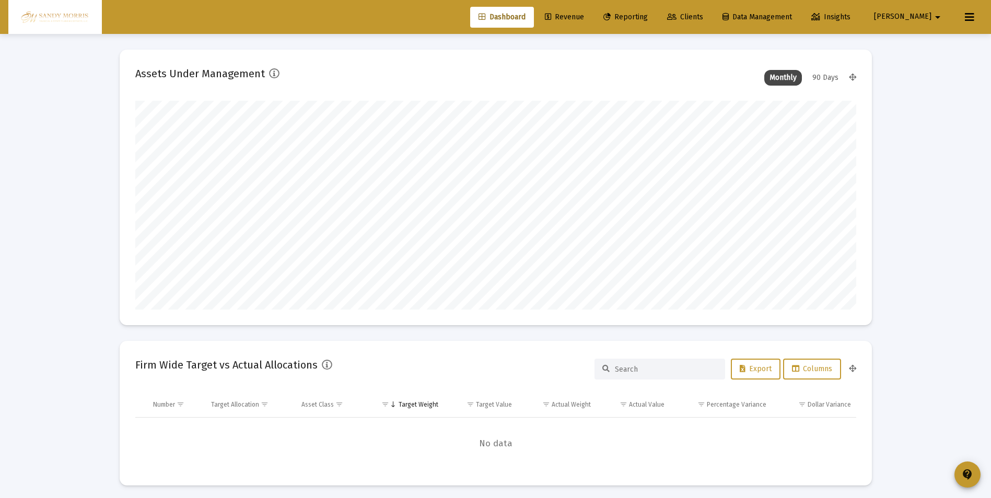
click at [592, 12] on link "Revenue" at bounding box center [564, 17] width 56 height 21
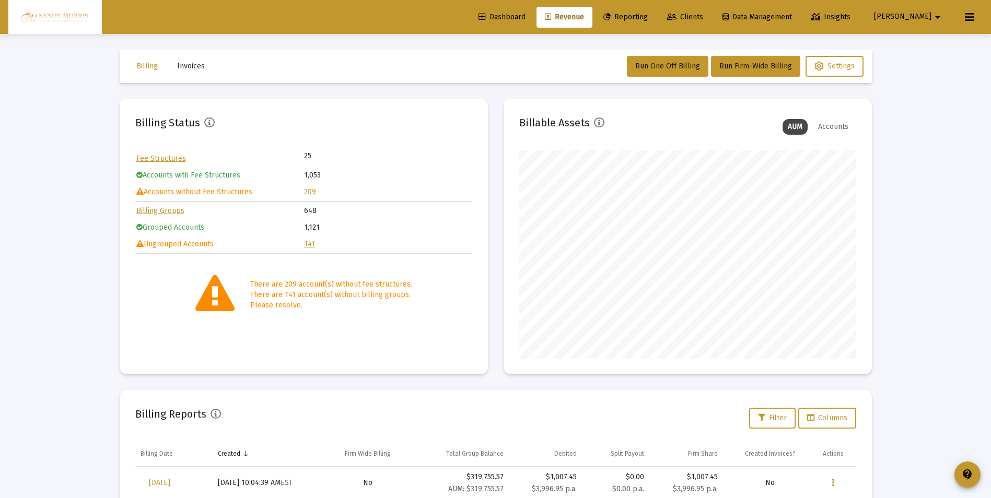
drag, startPoint x: 938, startPoint y: 234, endPoint x: 890, endPoint y: 178, distance: 74.1
click at [890, 178] on div "Loading... Billing Invoices Run One Off Billing Run Firm-Wide Billing Settings …" at bounding box center [495, 347] width 991 height 695
click at [938, 16] on mat-icon "arrow_drop_down" at bounding box center [937, 17] width 13 height 21
click at [938, 16] on div at bounding box center [495, 249] width 991 height 498
click at [975, 18] on button at bounding box center [969, 17] width 21 height 21
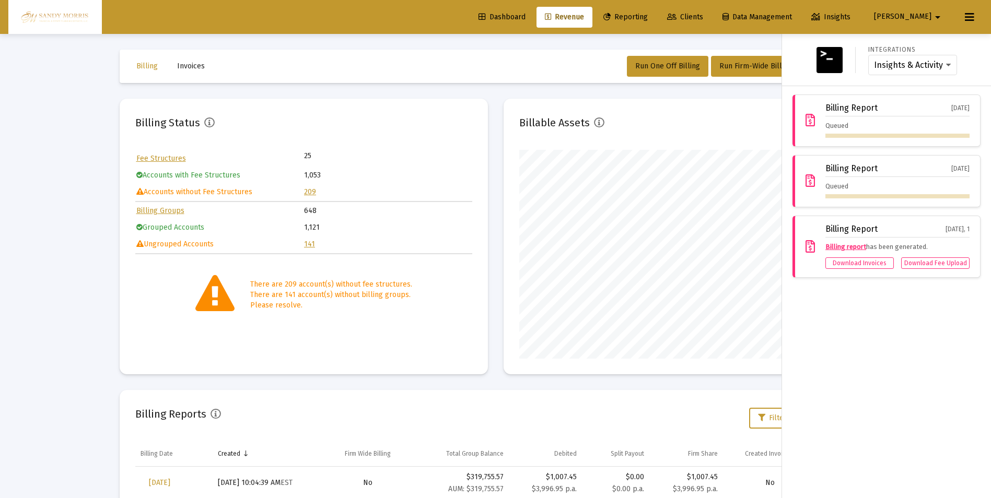
click at [856, 404] on div "Integrations Insights & Activity Wealthbox Billing Report Oct 1, 2025 Queued Bi…" at bounding box center [886, 266] width 209 height 464
click at [327, 62] on div at bounding box center [495, 249] width 991 height 498
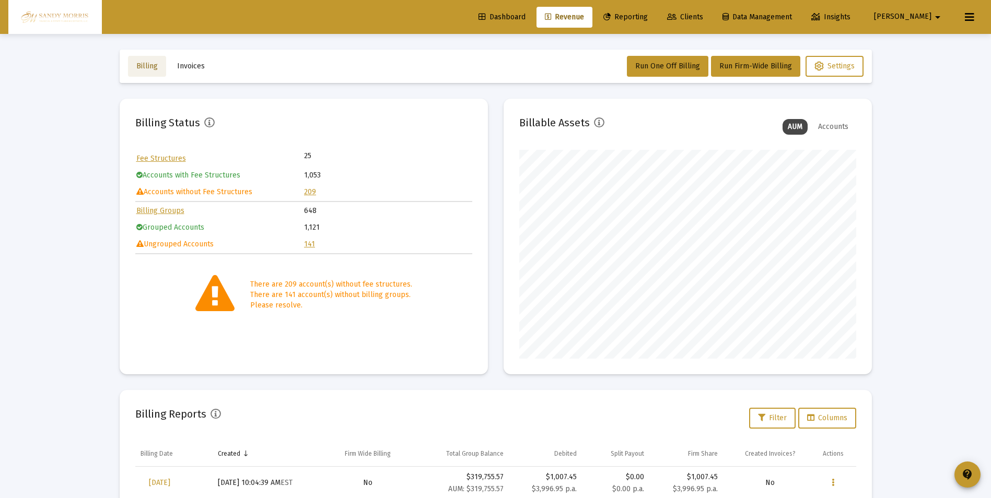
click at [146, 66] on span "Billing" at bounding box center [146, 66] width 21 height 9
click at [203, 67] on span "Invoices" at bounding box center [191, 66] width 28 height 9
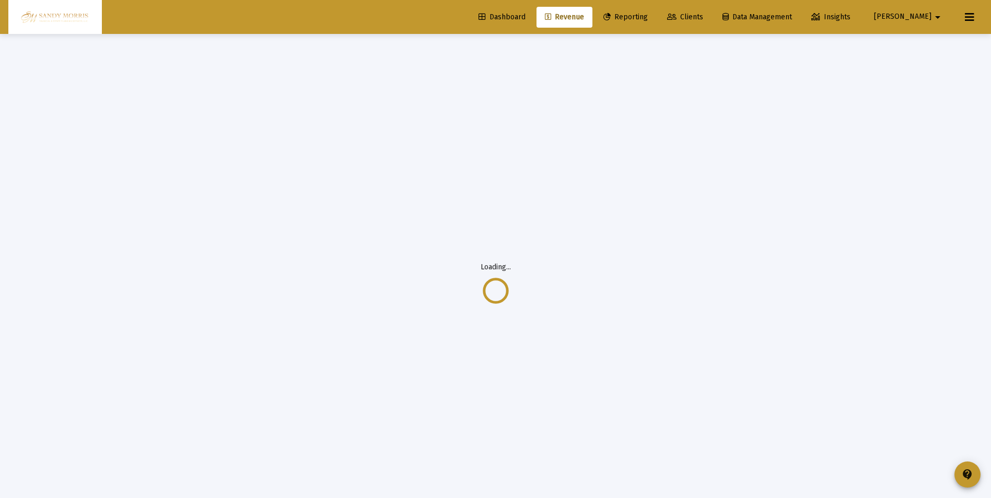
click at [525, 16] on span "Dashboard" at bounding box center [501, 17] width 47 height 9
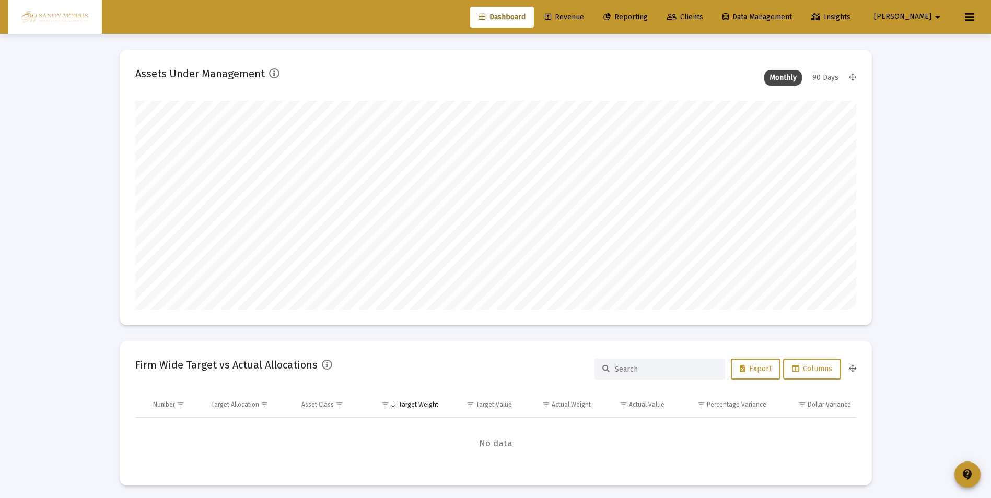
scroll to position [209, 388]
click at [584, 15] on span "Revenue" at bounding box center [564, 17] width 39 height 9
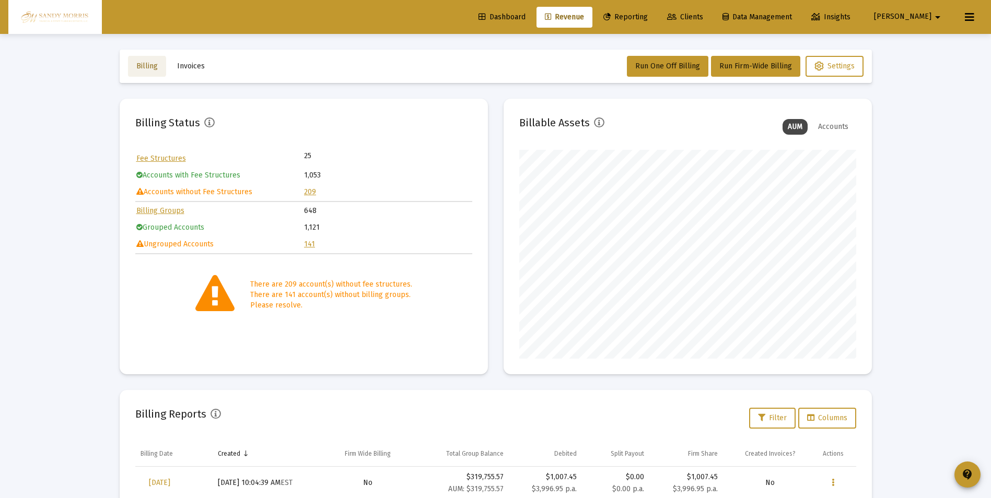
click at [143, 66] on span "Billing" at bounding box center [146, 66] width 21 height 9
click at [975, 10] on button at bounding box center [969, 17] width 21 height 21
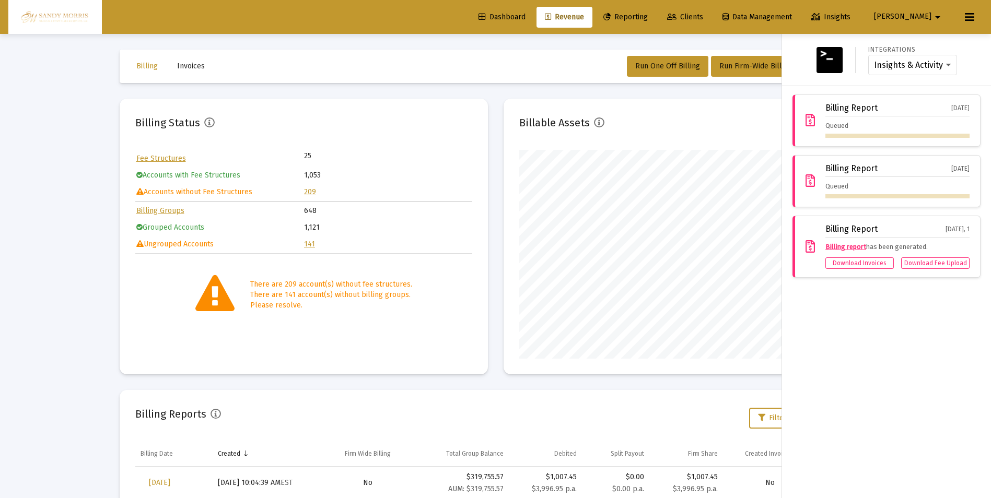
click at [910, 424] on div "Integrations Insights & Activity Wealthbox Billing Report Oct 1, 2025 Queued Bi…" at bounding box center [886, 266] width 209 height 464
click at [509, 53] on div at bounding box center [495, 249] width 991 height 498
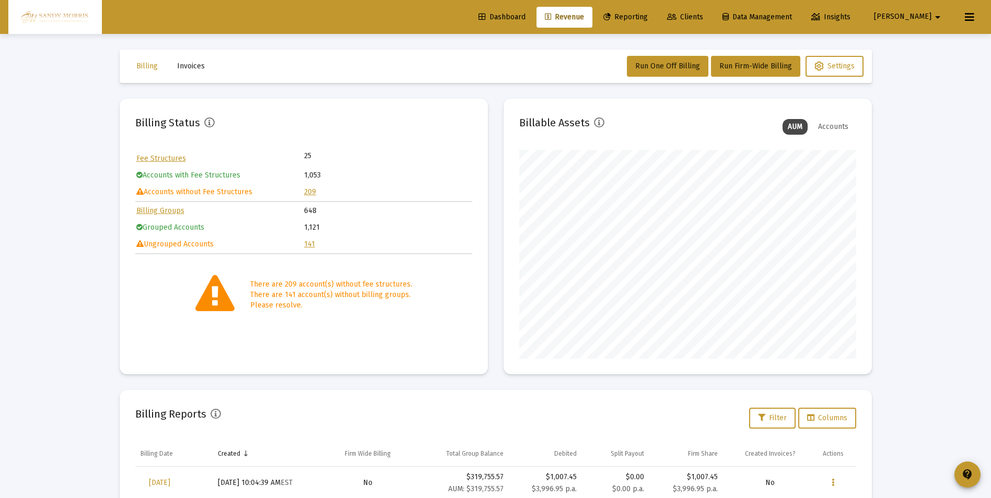
click at [966, 19] on icon at bounding box center [969, 17] width 9 height 13
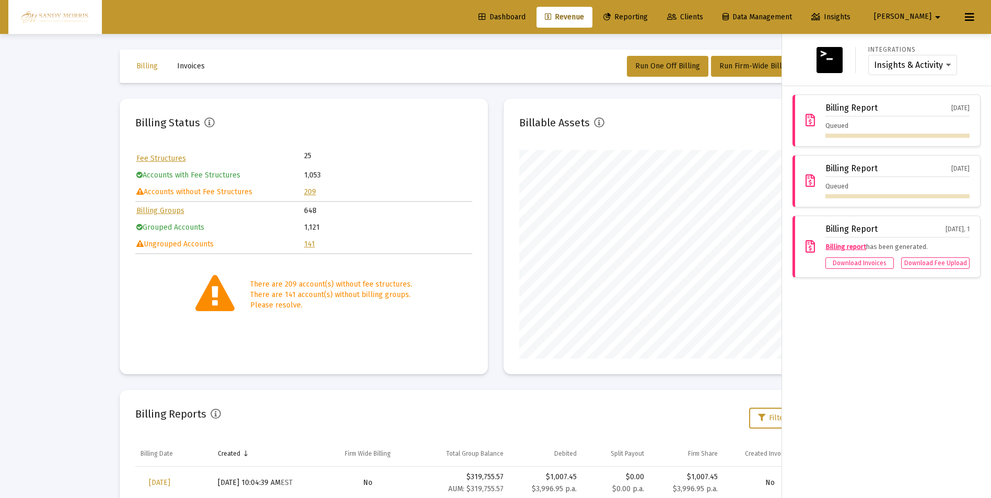
click at [927, 436] on div "Integrations Insights & Activity Wealthbox Billing Report Oct 1, 2025 Queued Bi…" at bounding box center [886, 266] width 209 height 464
click at [809, 121] on icon at bounding box center [809, 120] width 9 height 13
click at [811, 185] on icon at bounding box center [809, 181] width 9 height 13
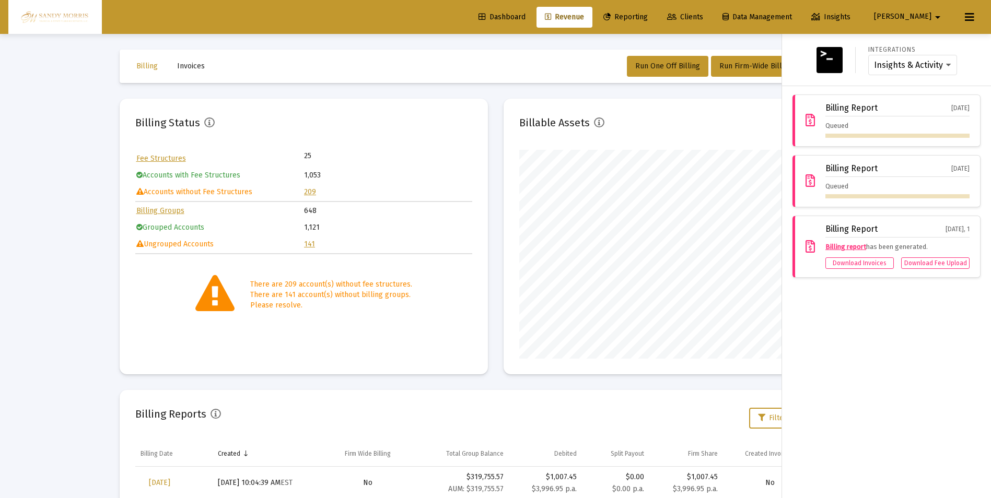
click at [895, 375] on div "Integrations Insights & Activity Wealthbox Billing Report Oct 1, 2025 Queued Bi…" at bounding box center [886, 266] width 209 height 464
click at [525, 19] on span "Dashboard" at bounding box center [501, 17] width 47 height 9
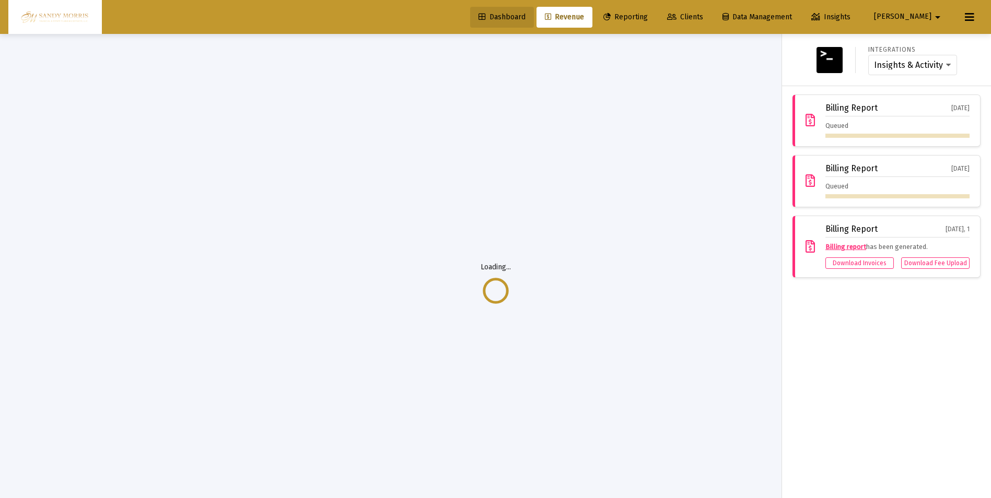
click at [525, 19] on span "Dashboard" at bounding box center [501, 17] width 47 height 9
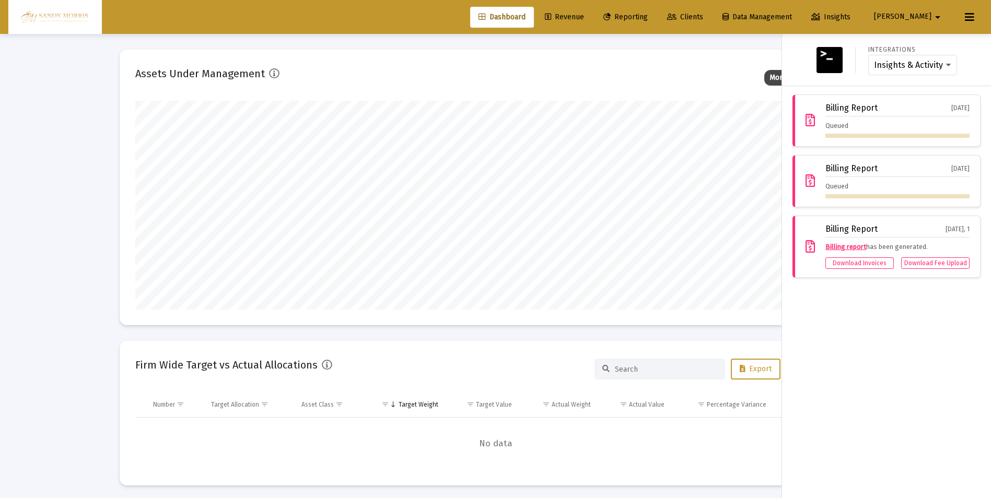
scroll to position [209, 388]
click at [682, 76] on div at bounding box center [495, 249] width 991 height 498
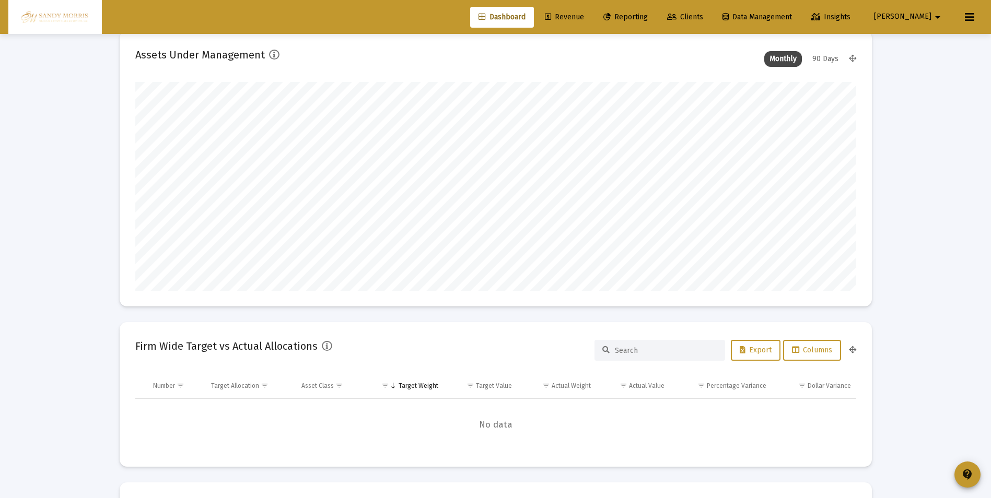
scroll to position [0, 0]
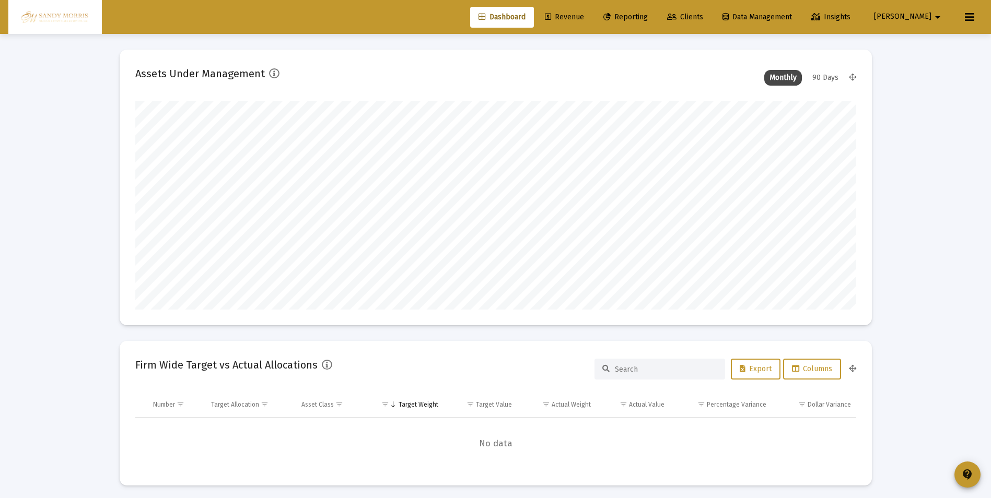
click at [584, 14] on span "Revenue" at bounding box center [564, 17] width 39 height 9
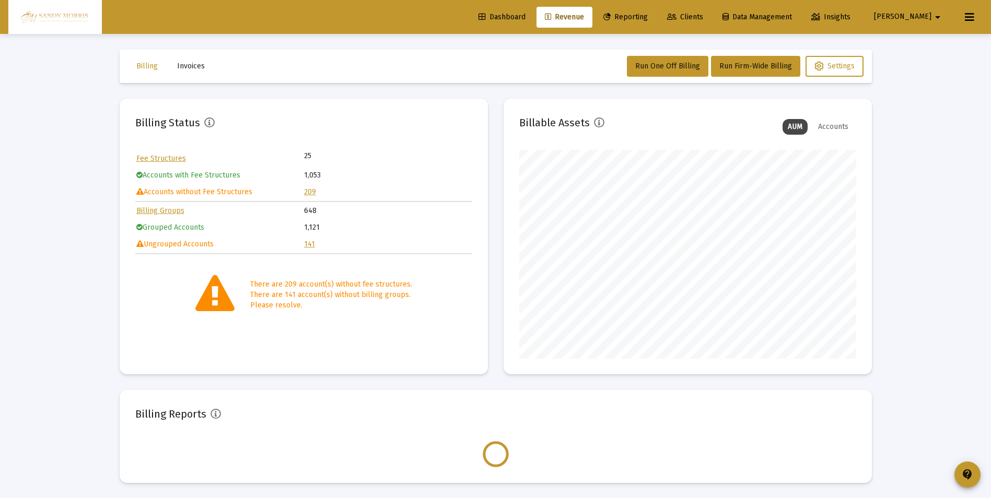
scroll to position [209, 337]
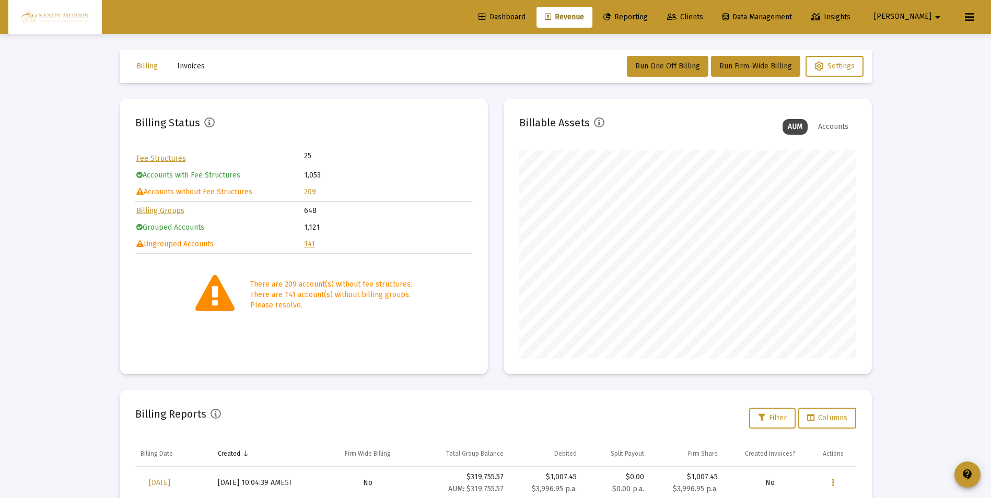
click at [525, 16] on span "Dashboard" at bounding box center [501, 17] width 47 height 9
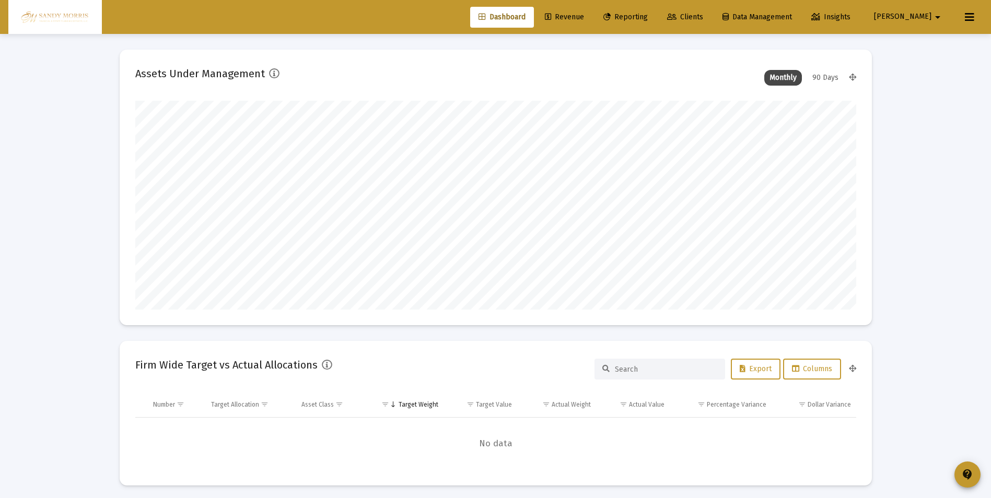
scroll to position [209, 388]
click at [966, 13] on icon at bounding box center [969, 17] width 9 height 13
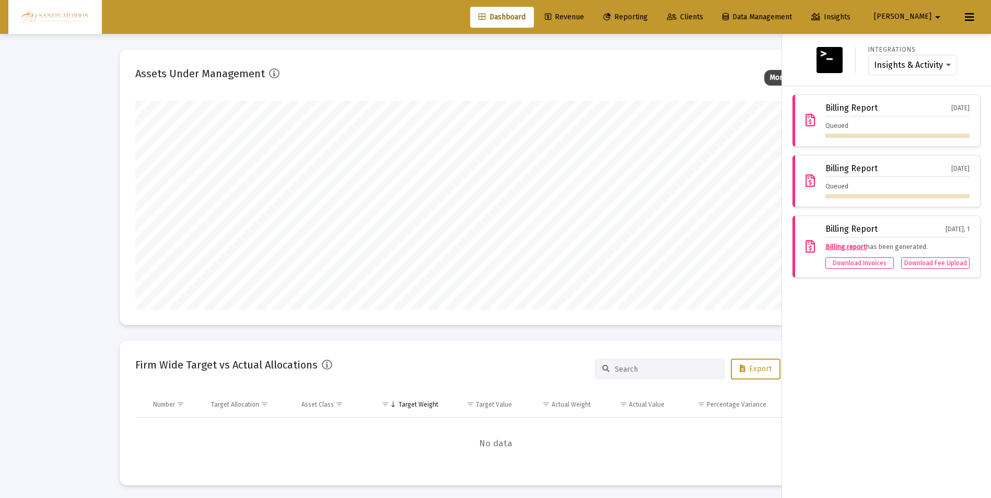
click at [915, 396] on div "Integrations Insights & Activity Wealthbox Billing Report Oct 1, 2025 Queued Bi…" at bounding box center [886, 266] width 209 height 464
click at [709, 62] on div at bounding box center [495, 249] width 991 height 498
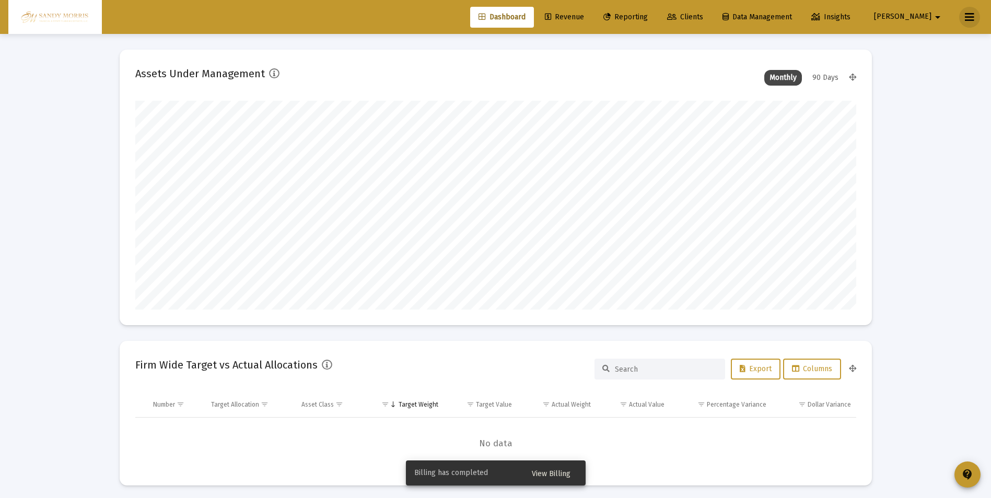
click at [962, 11] on button at bounding box center [969, 17] width 21 height 21
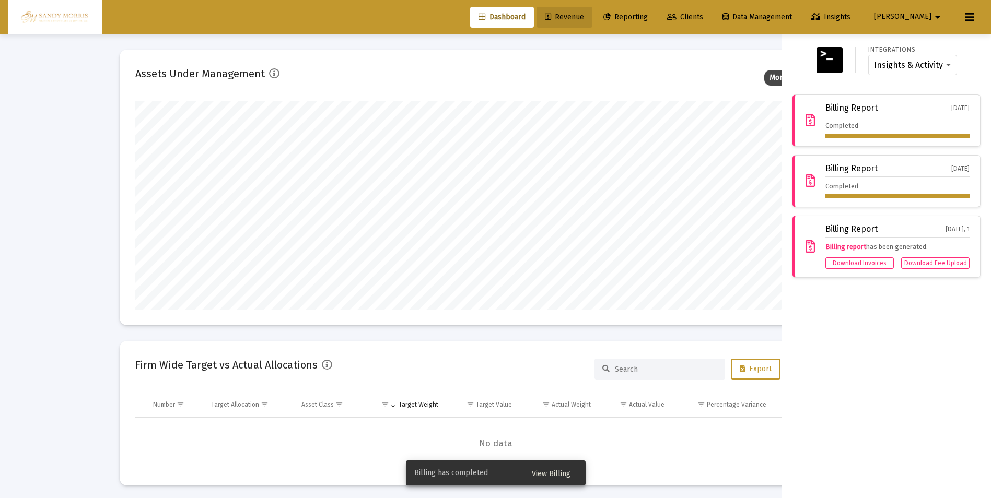
click at [584, 15] on span "Revenue" at bounding box center [564, 17] width 39 height 9
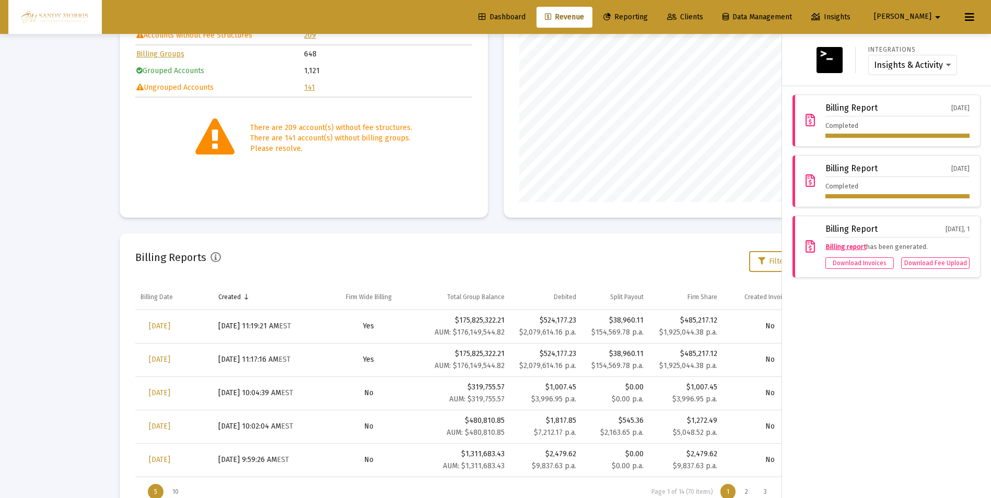
scroll to position [196, 0]
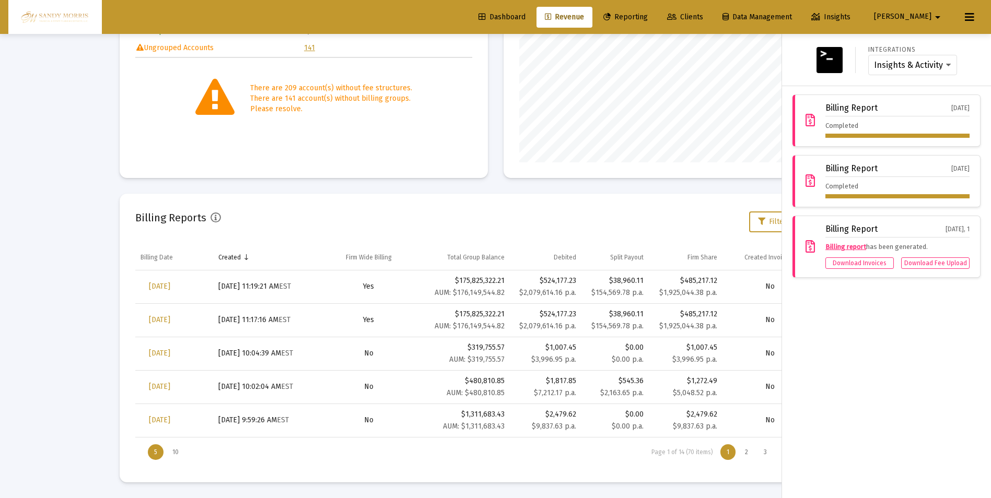
click at [540, 102] on div at bounding box center [495, 249] width 991 height 498
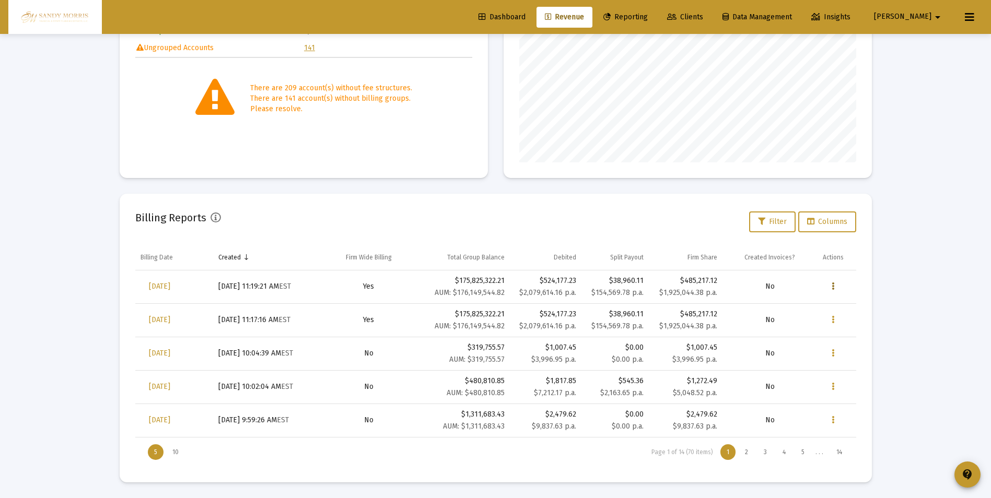
click at [832, 286] on icon "Data grid" at bounding box center [833, 286] width 3 height 13
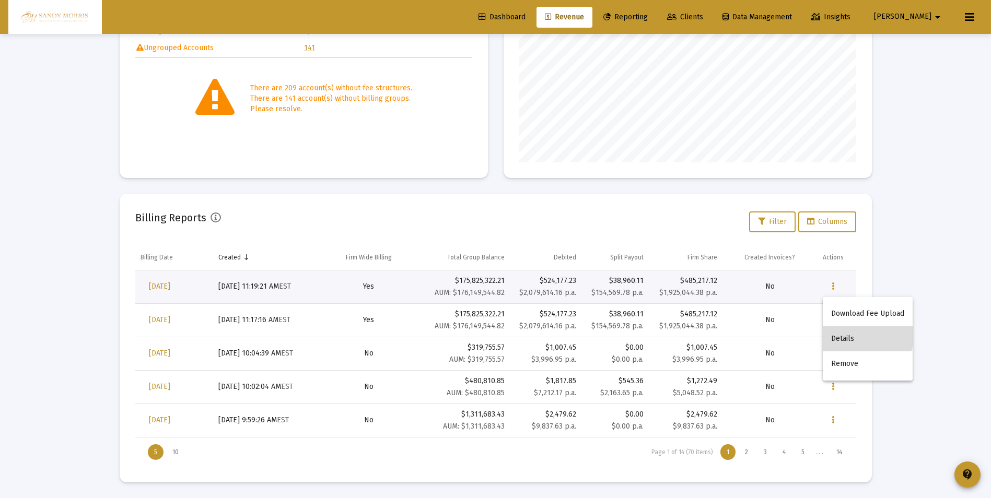
click at [848, 335] on button "Details" at bounding box center [868, 338] width 90 height 25
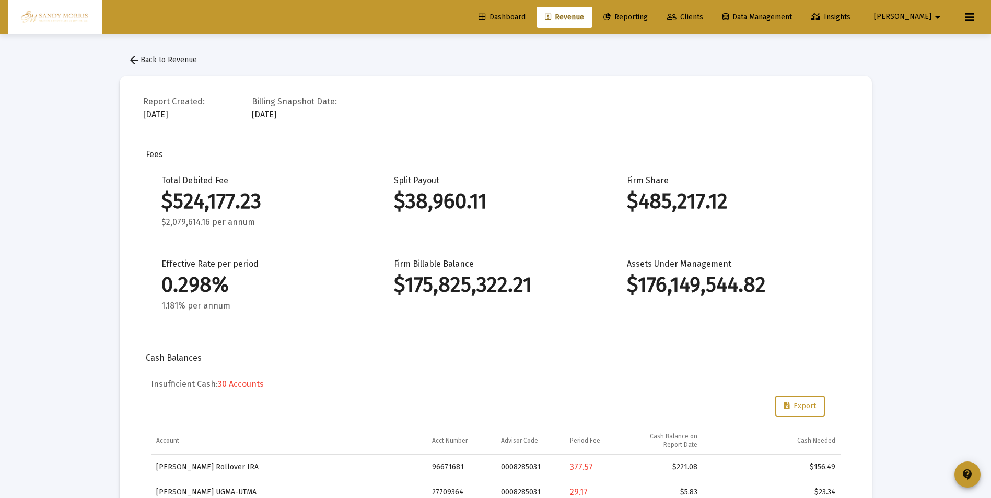
click at [525, 14] on span "Dashboard" at bounding box center [501, 17] width 47 height 9
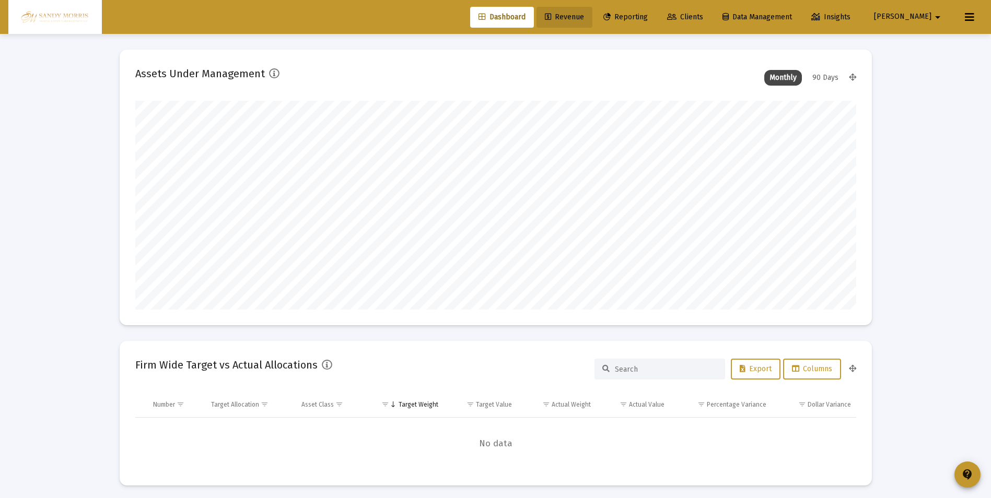
click at [592, 11] on link "Revenue" at bounding box center [564, 17] width 56 height 21
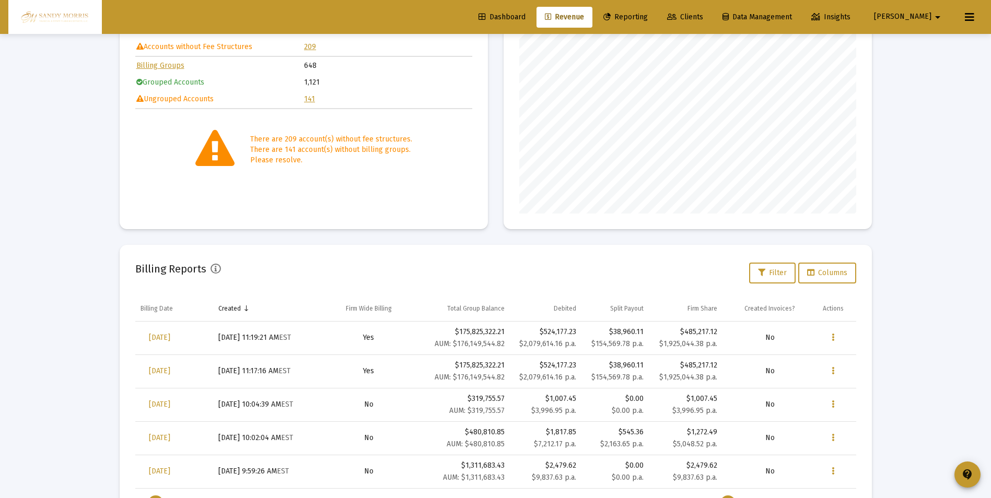
scroll to position [157, 0]
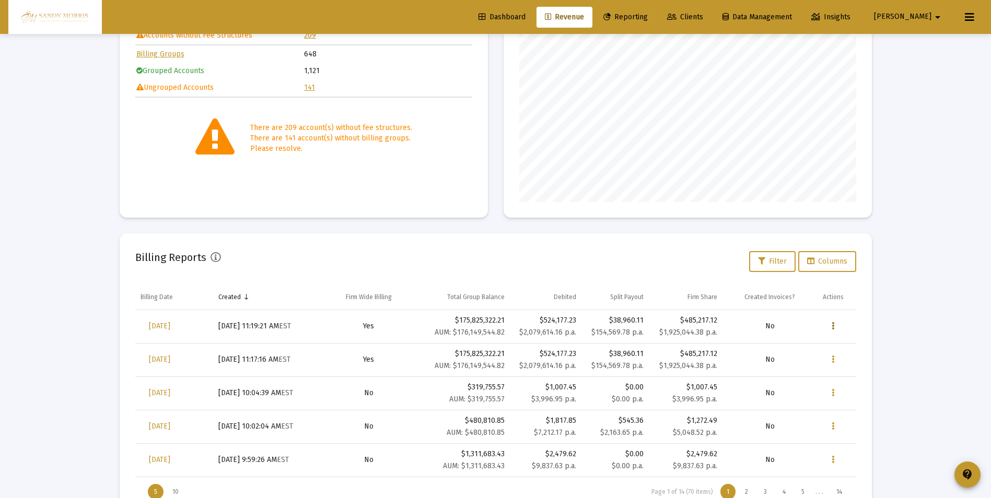
click at [832, 326] on icon "Data grid" at bounding box center [833, 326] width 3 height 13
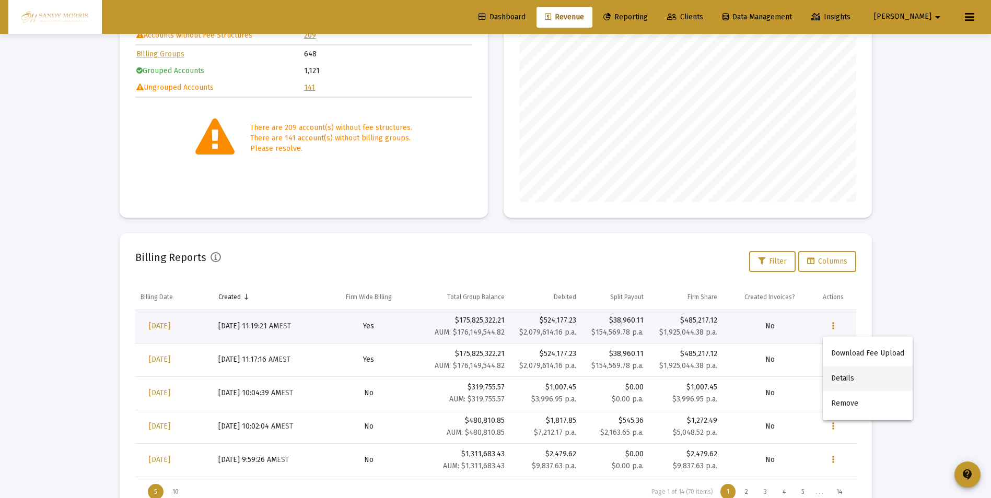
click at [856, 381] on button "Details" at bounding box center [868, 378] width 90 height 25
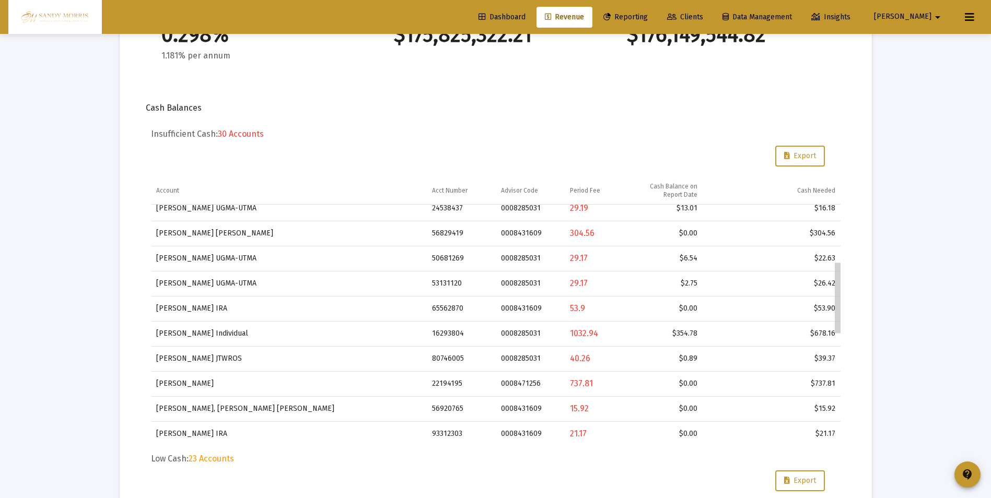
scroll to position [210, 0]
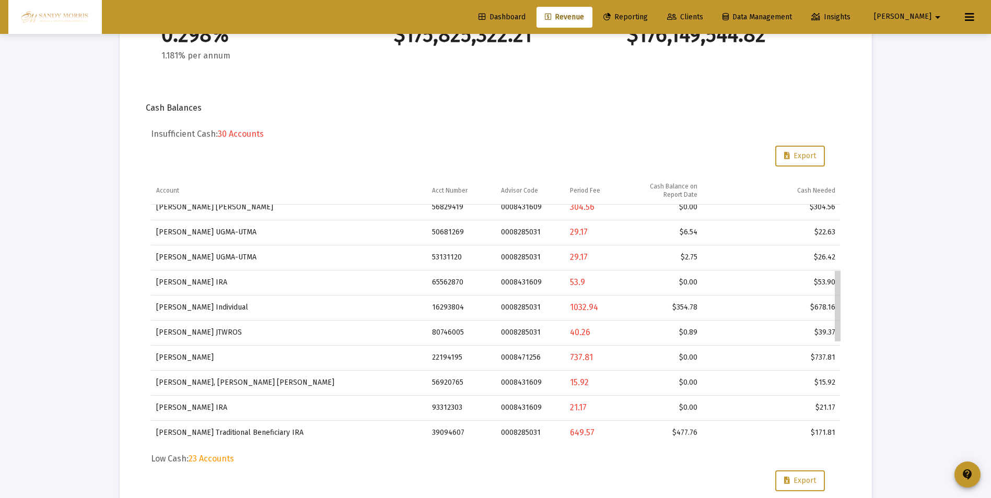
drag, startPoint x: 839, startPoint y: 306, endPoint x: 839, endPoint y: 345, distance: 39.7
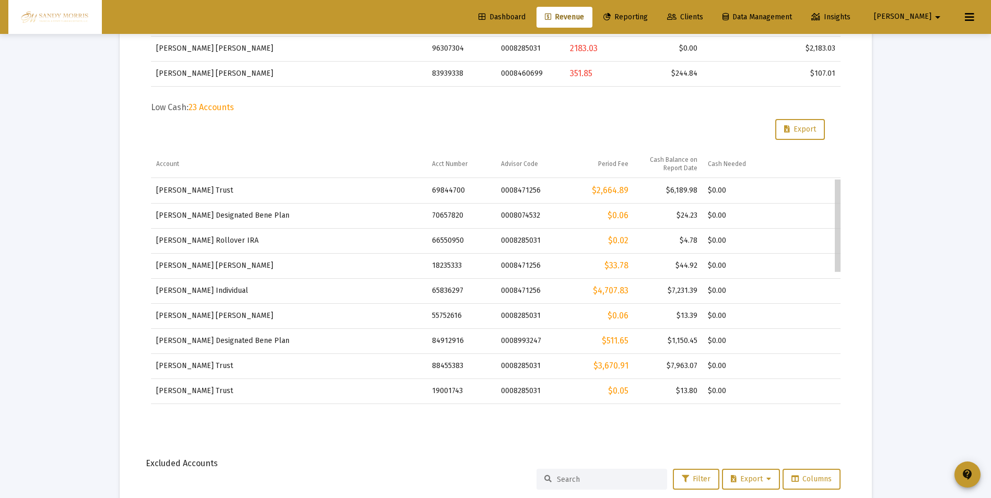
scroll to position [1, 0]
drag, startPoint x: 838, startPoint y: 270, endPoint x: 843, endPoint y: 275, distance: 7.4
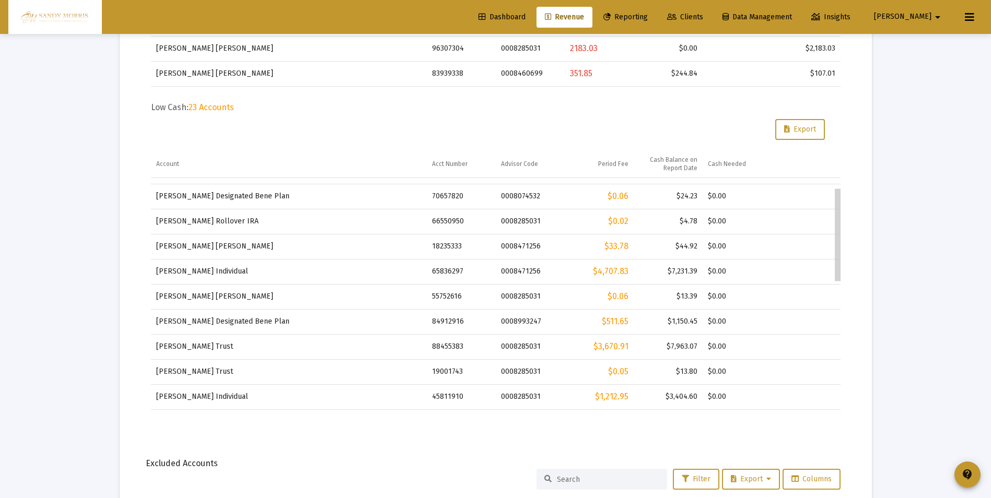
scroll to position [0, 0]
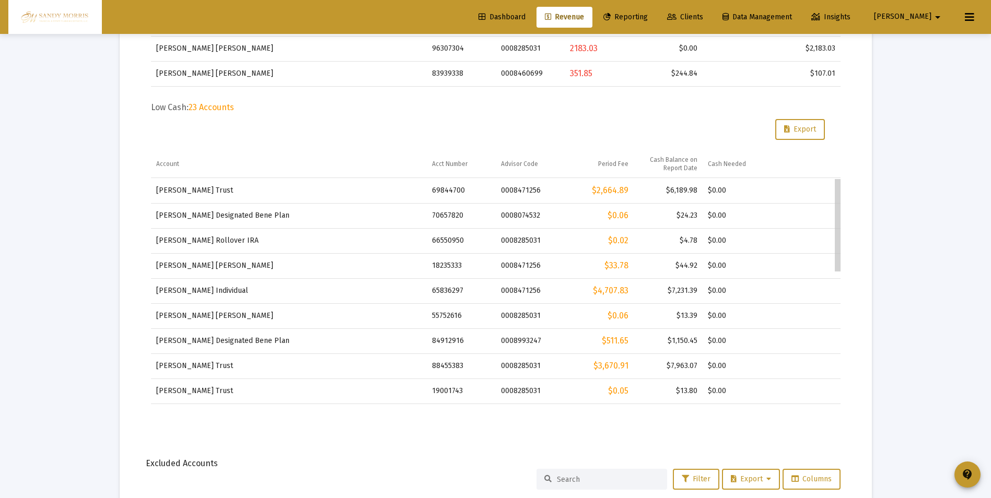
drag, startPoint x: 837, startPoint y: 265, endPoint x: 829, endPoint y: 250, distance: 17.3
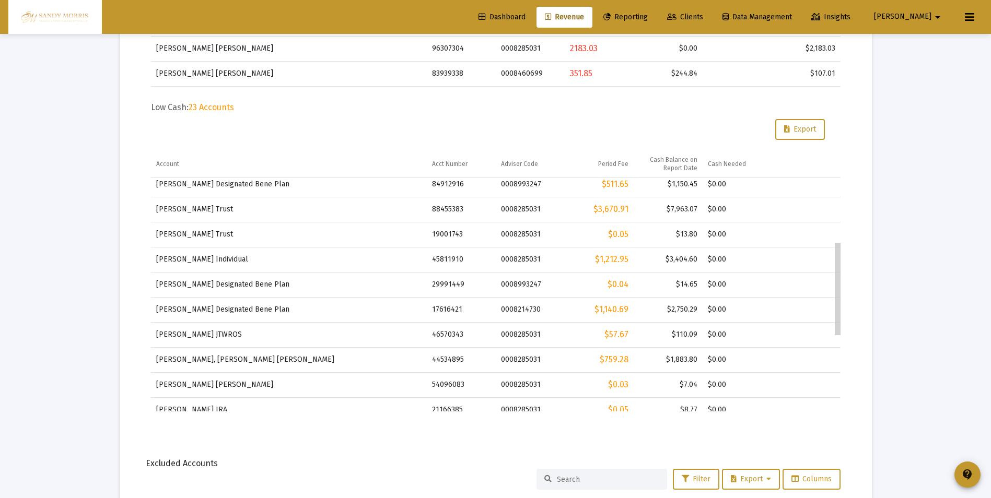
scroll to position [158, 0]
drag, startPoint x: 838, startPoint y: 328, endPoint x: 841, endPoint y: 334, distance: 6.3
drag, startPoint x: 841, startPoint y: 334, endPoint x: 841, endPoint y: 344, distance: 10.5
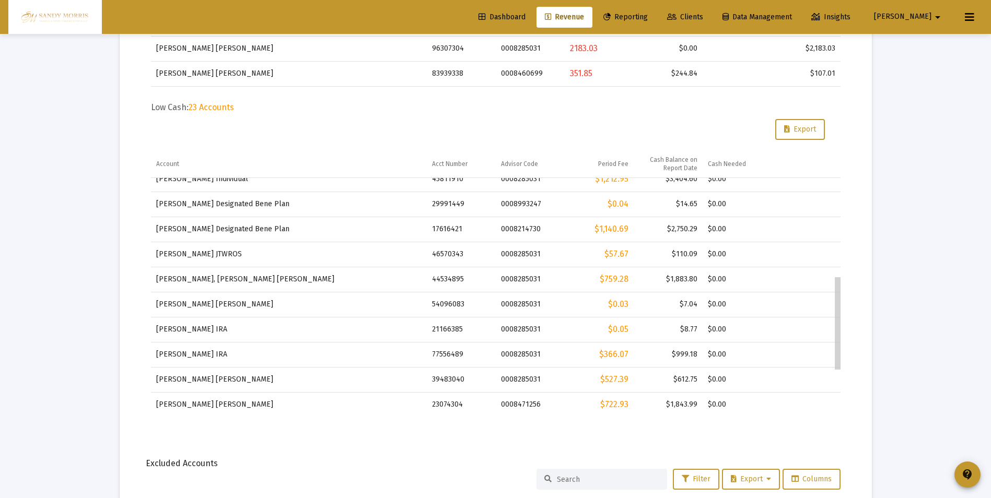
scroll to position [244, 0]
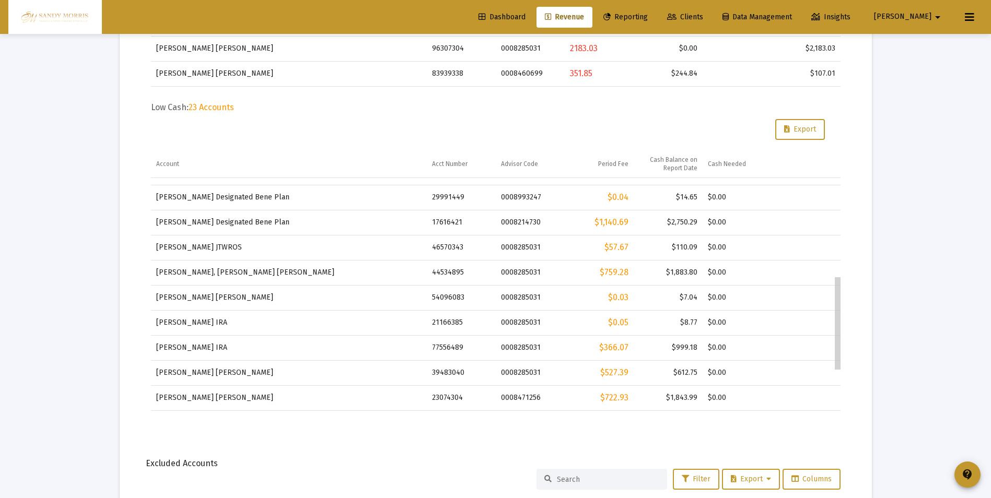
drag, startPoint x: 837, startPoint y: 333, endPoint x: 837, endPoint y: 376, distance: 42.3
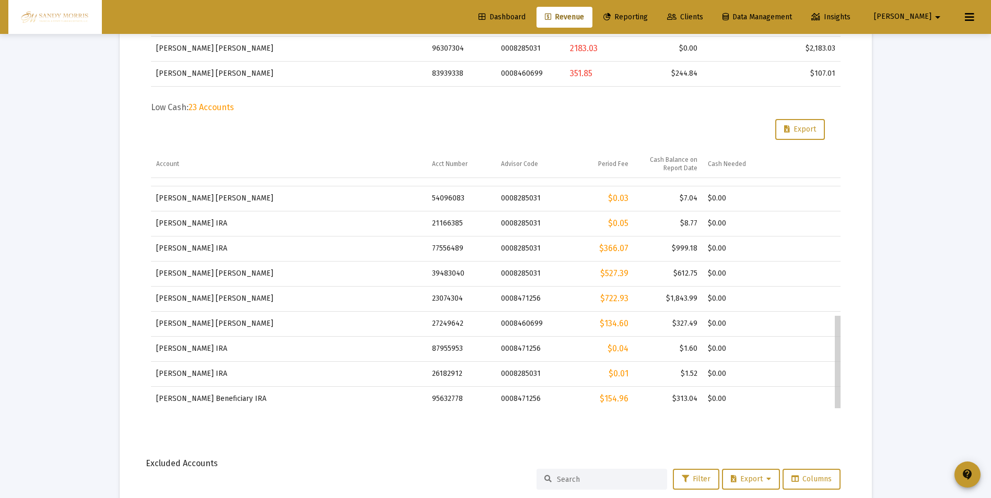
scroll to position [344, 0]
drag, startPoint x: 839, startPoint y: 350, endPoint x: 833, endPoint y: 415, distance: 65.1
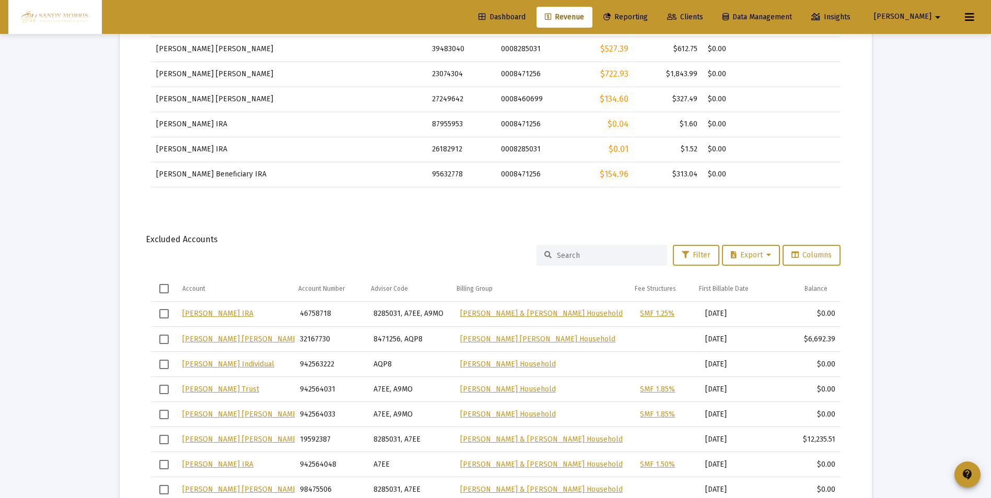
scroll to position [863, 0]
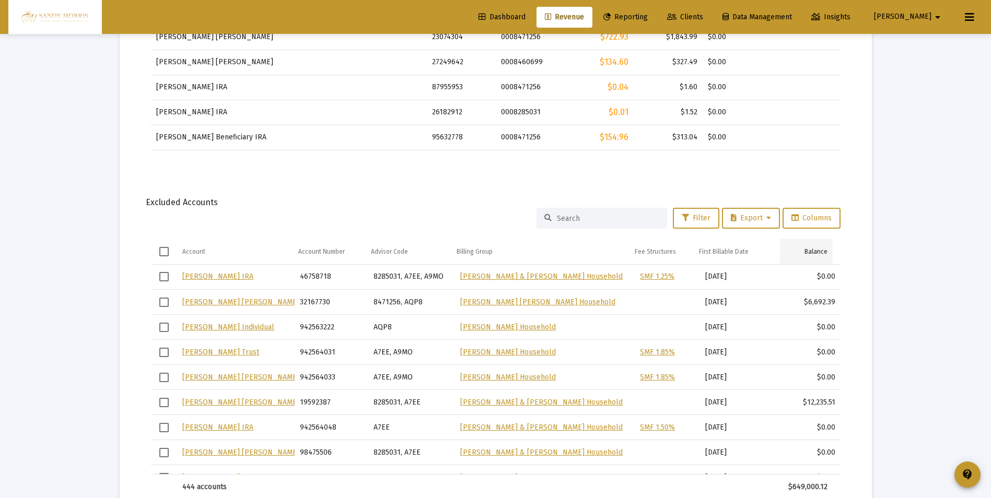
click at [814, 252] on div "Balance" at bounding box center [815, 252] width 23 height 8
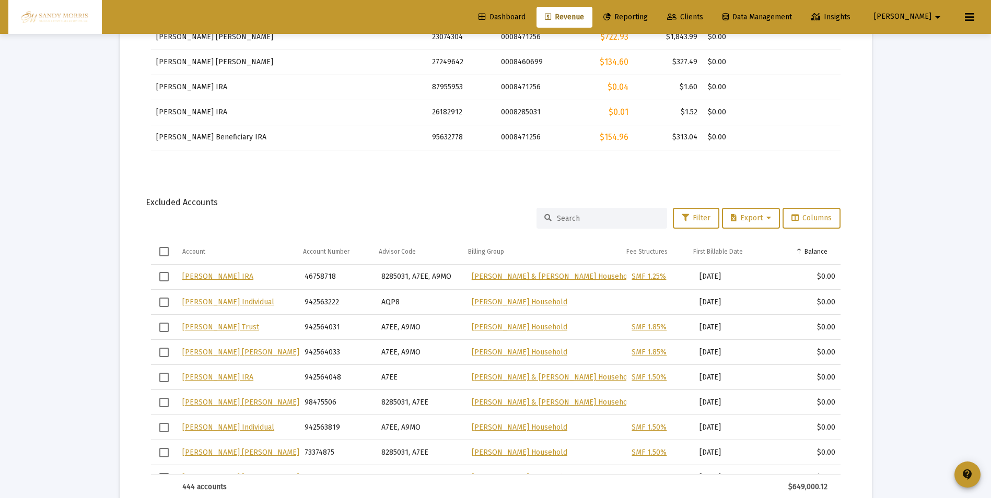
click at [814, 252] on div "Balance" at bounding box center [815, 252] width 23 height 8
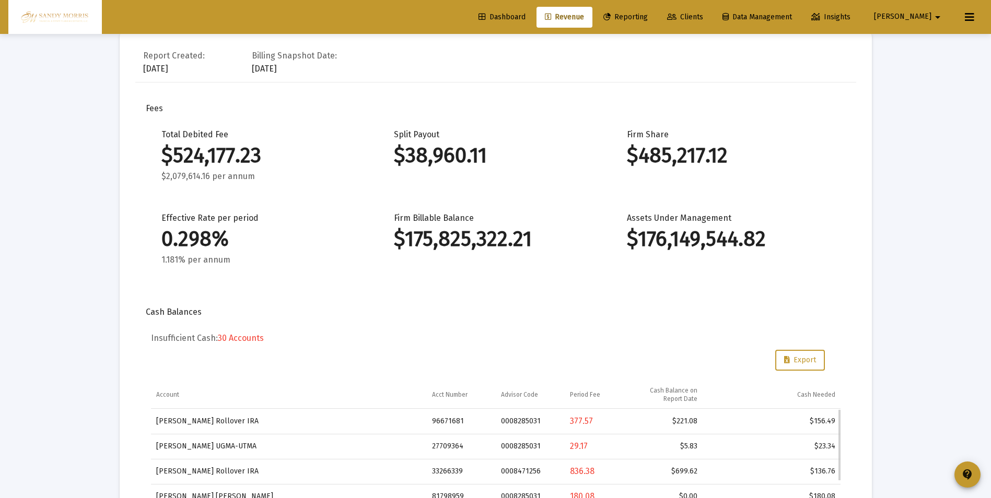
scroll to position [0, 0]
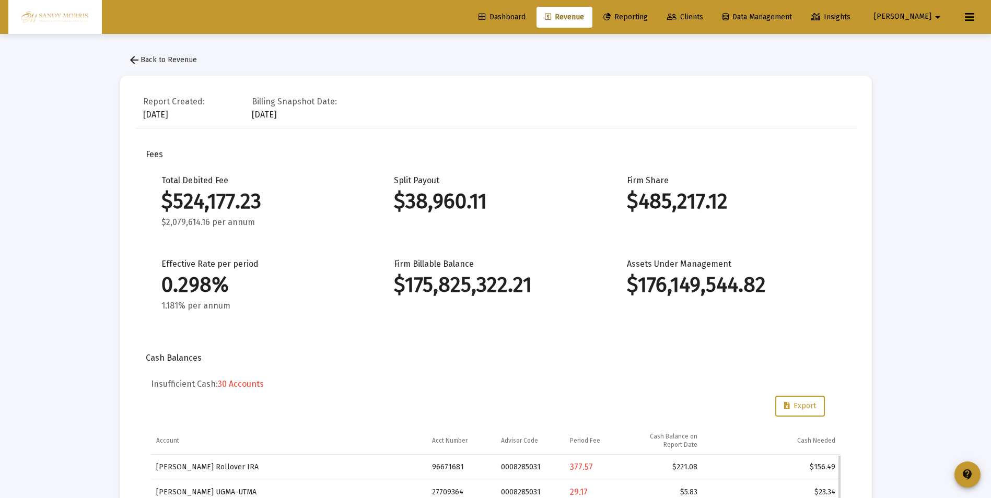
click at [525, 18] on span "Dashboard" at bounding box center [501, 17] width 47 height 9
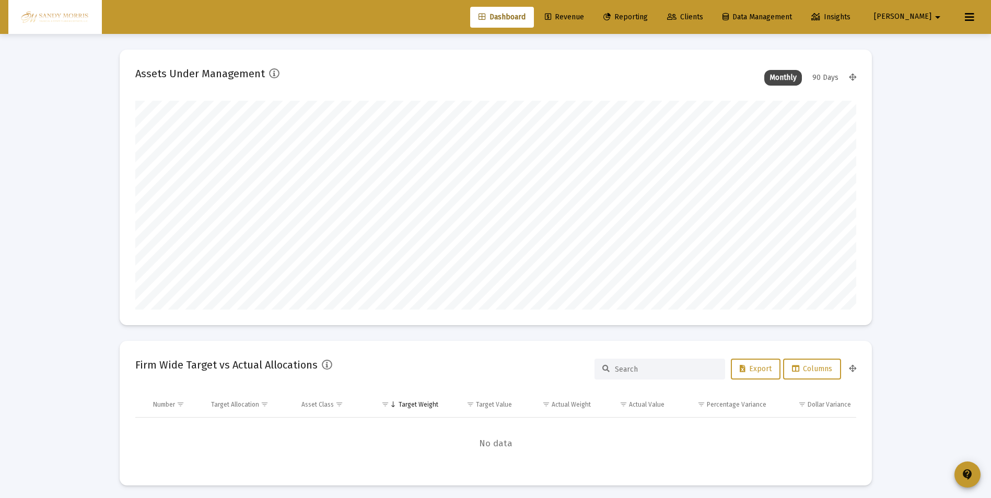
scroll to position [209, 388]
click at [971, 12] on icon at bounding box center [969, 17] width 9 height 13
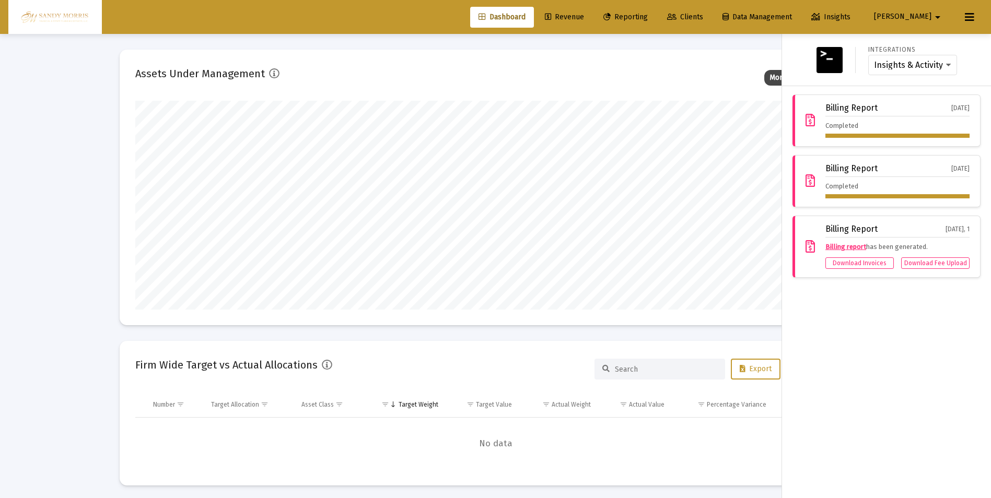
click at [971, 12] on icon at bounding box center [969, 17] width 9 height 13
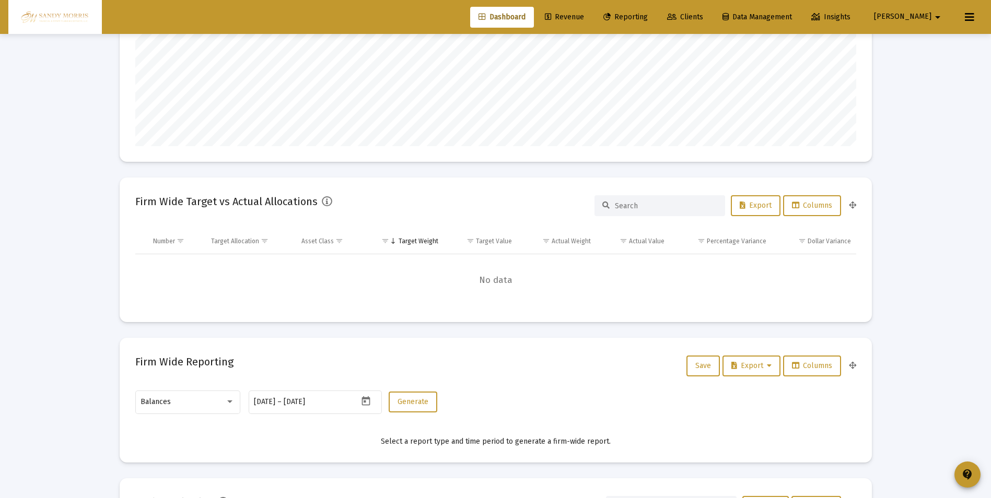
scroll to position [0, 0]
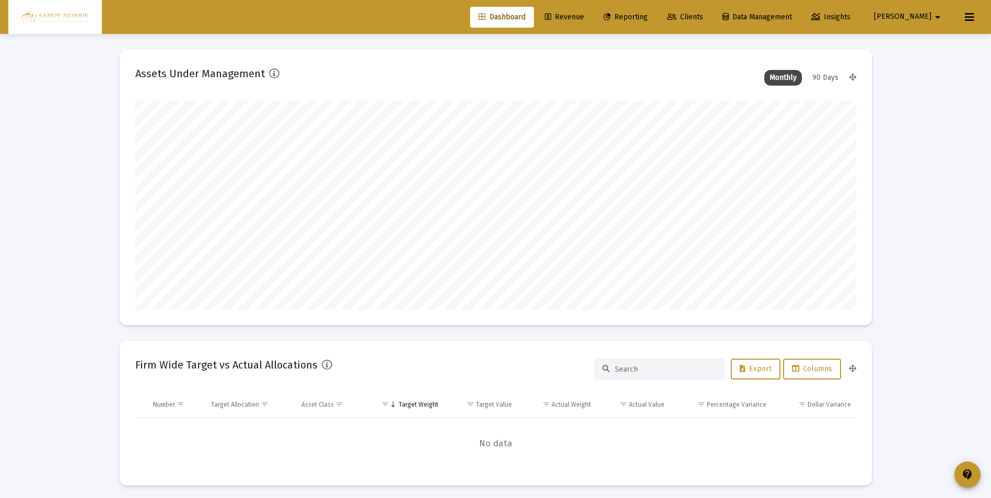
click at [936, 18] on mat-icon "arrow_drop_down" at bounding box center [937, 17] width 13 height 21
click at [936, 48] on span "Settings" at bounding box center [938, 44] width 31 height 25
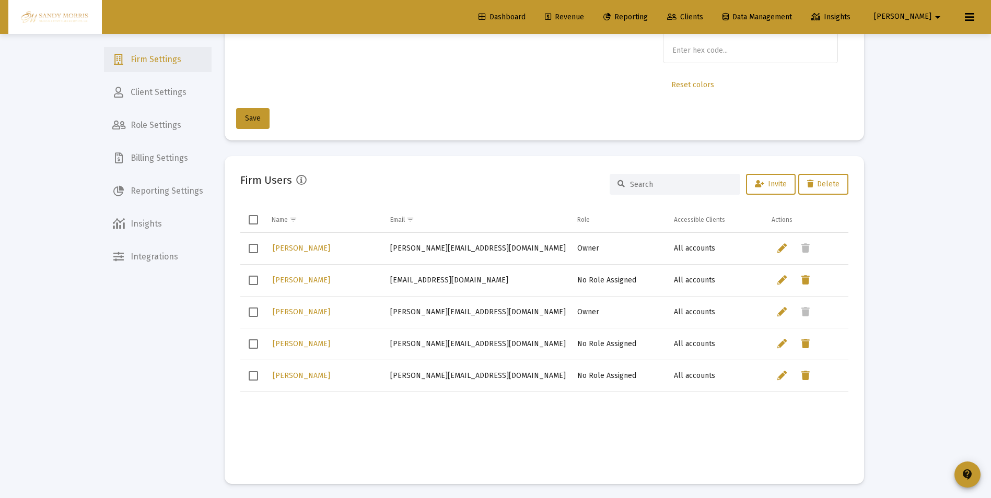
scroll to position [209, 0]
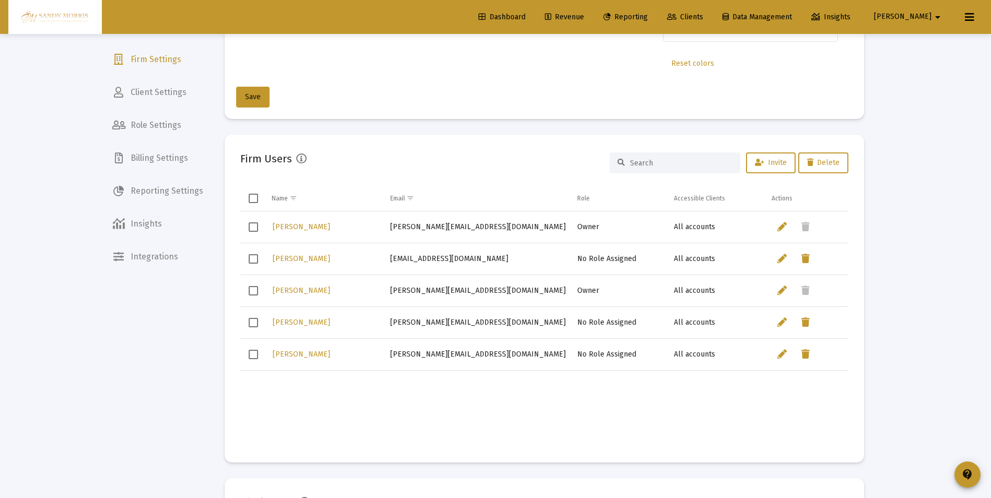
click at [253, 324] on span "Select row" at bounding box center [253, 322] width 9 height 9
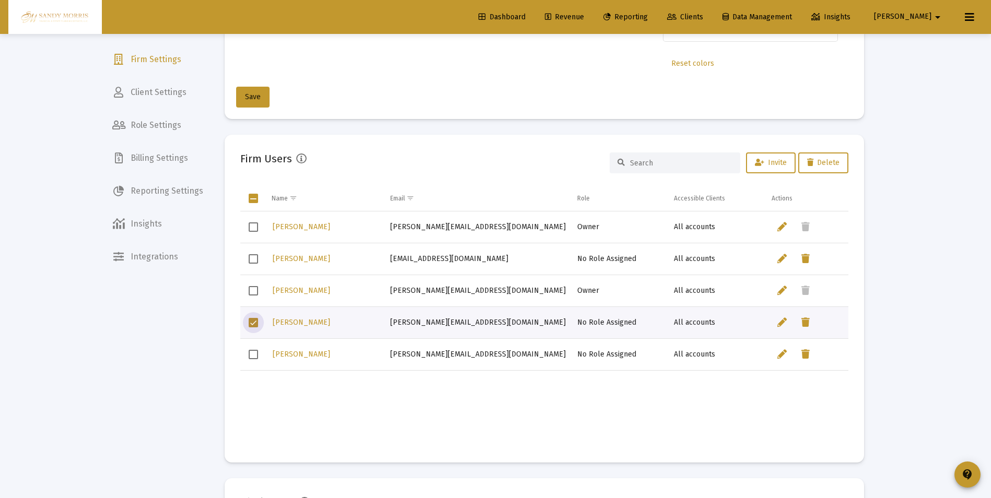
click at [254, 322] on span "Select row" at bounding box center [253, 322] width 9 height 9
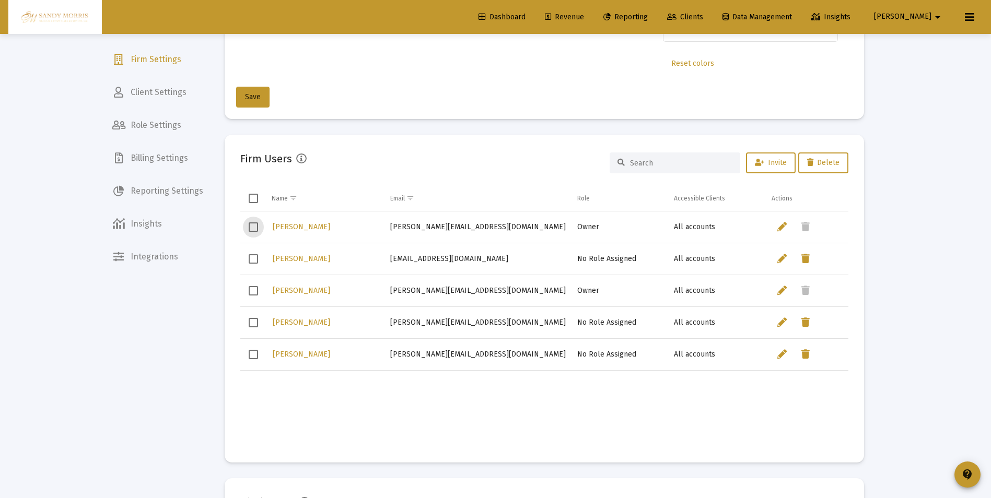
click at [252, 225] on span "Select row" at bounding box center [253, 227] width 9 height 9
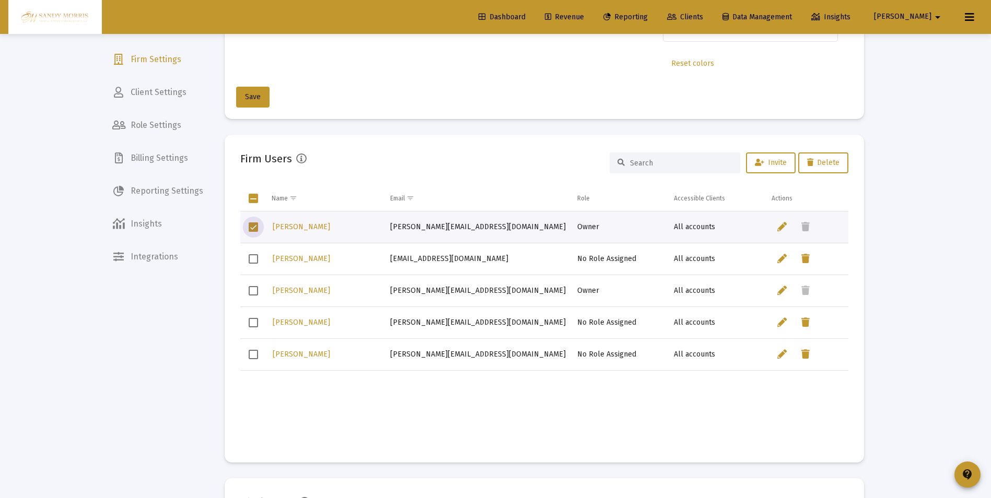
click at [258, 229] on span "Select row" at bounding box center [253, 227] width 9 height 9
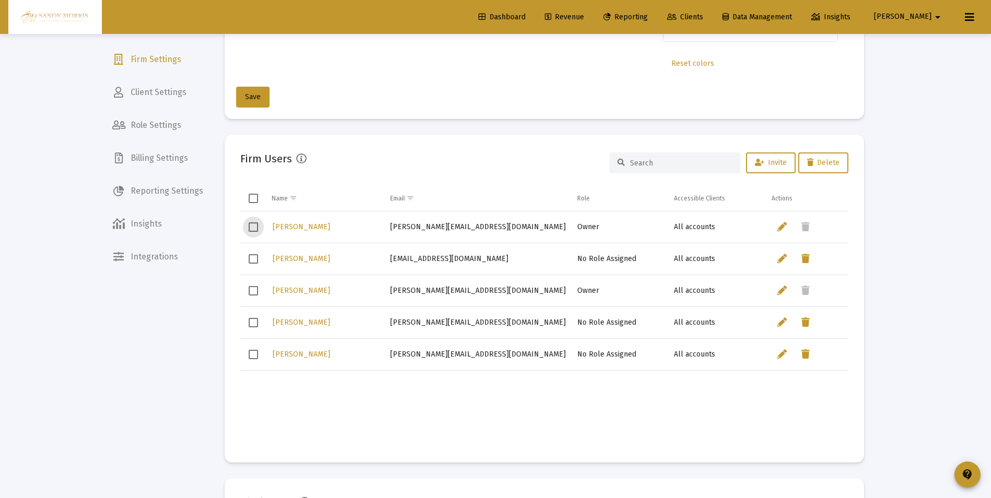
click at [252, 355] on span "Select row" at bounding box center [253, 354] width 9 height 9
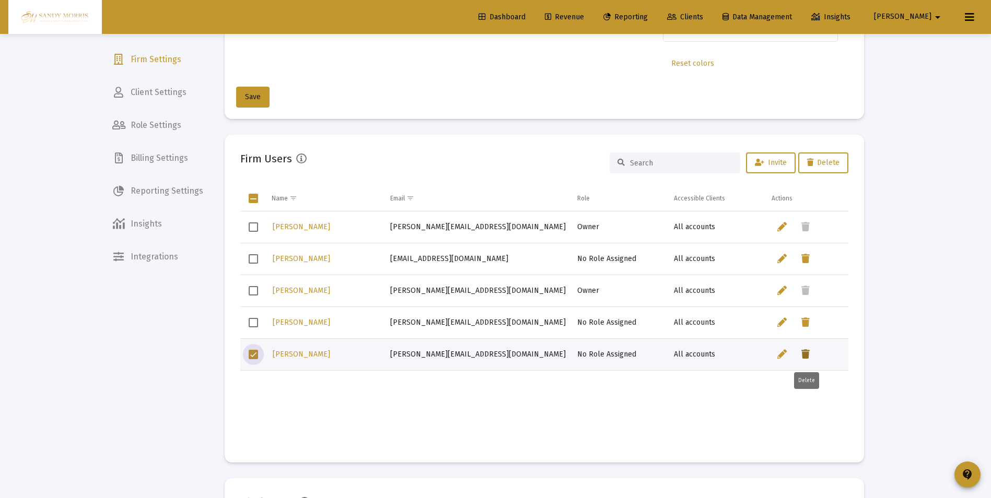
click at [803, 357] on icon "Data grid" at bounding box center [805, 354] width 8 height 13
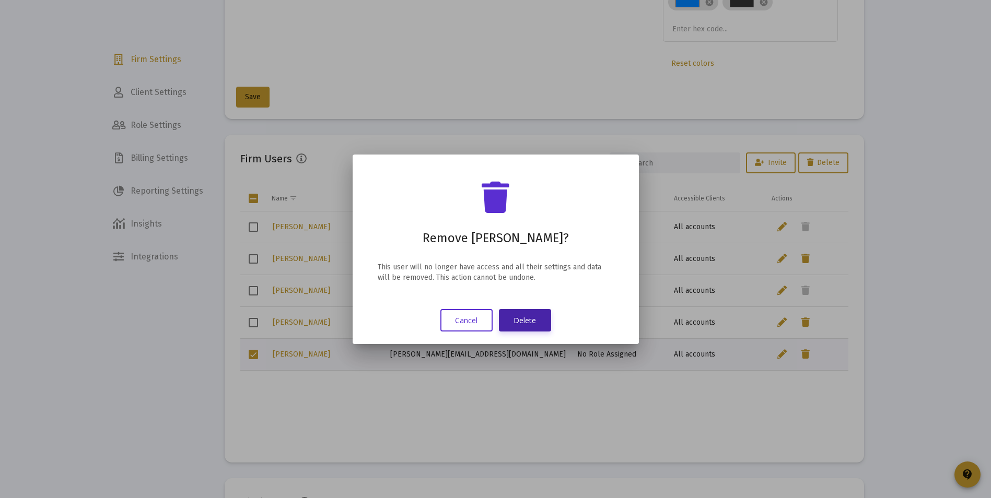
click at [532, 325] on button "Delete" at bounding box center [525, 320] width 52 height 22
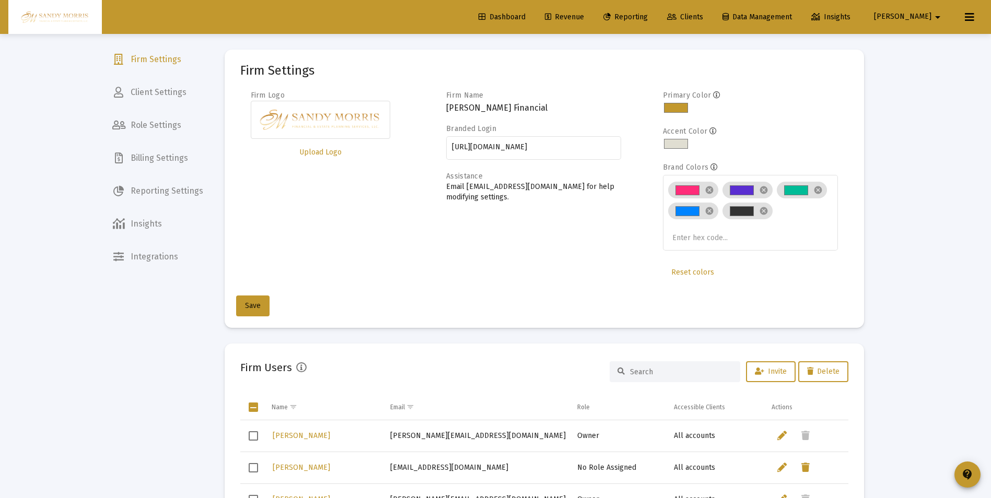
scroll to position [209, 0]
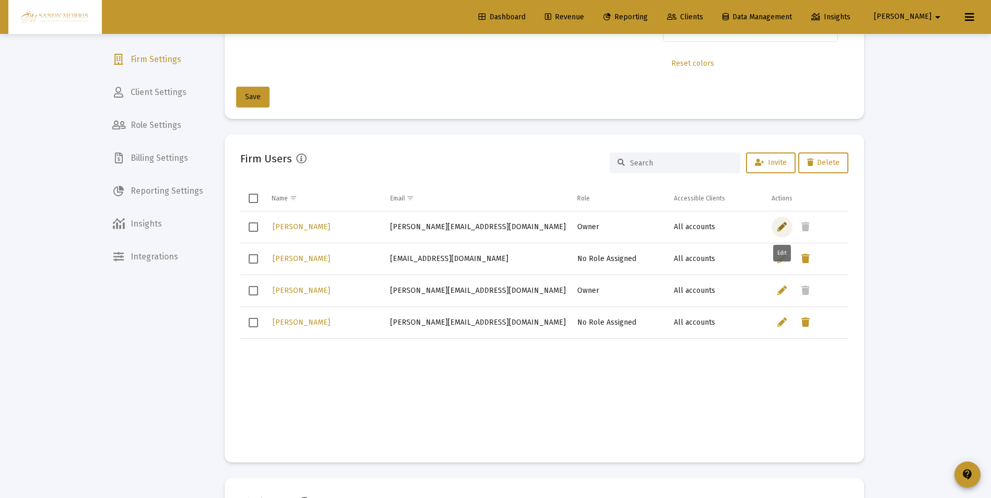
click at [781, 227] on icon "Data grid" at bounding box center [781, 227] width 9 height 13
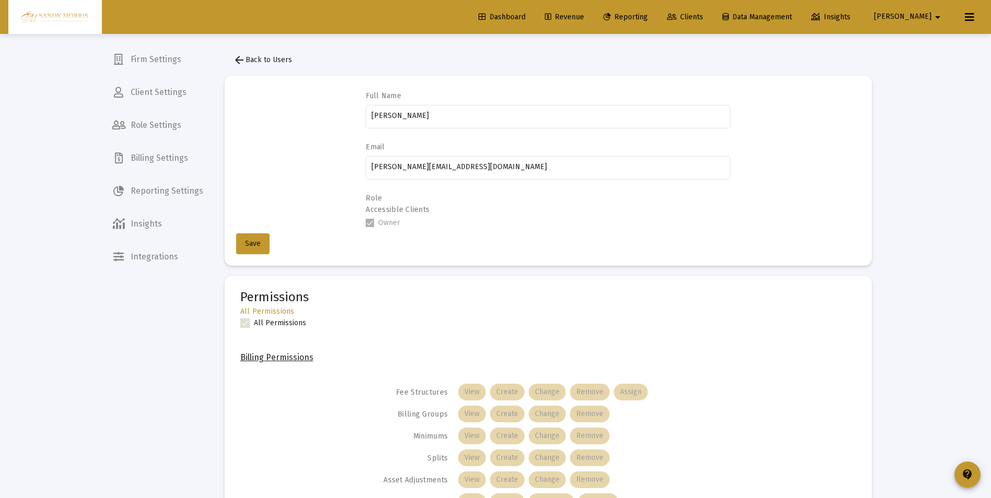
click at [369, 220] on span at bounding box center [370, 223] width 8 height 8
click at [369, 222] on span at bounding box center [370, 223] width 8 height 8
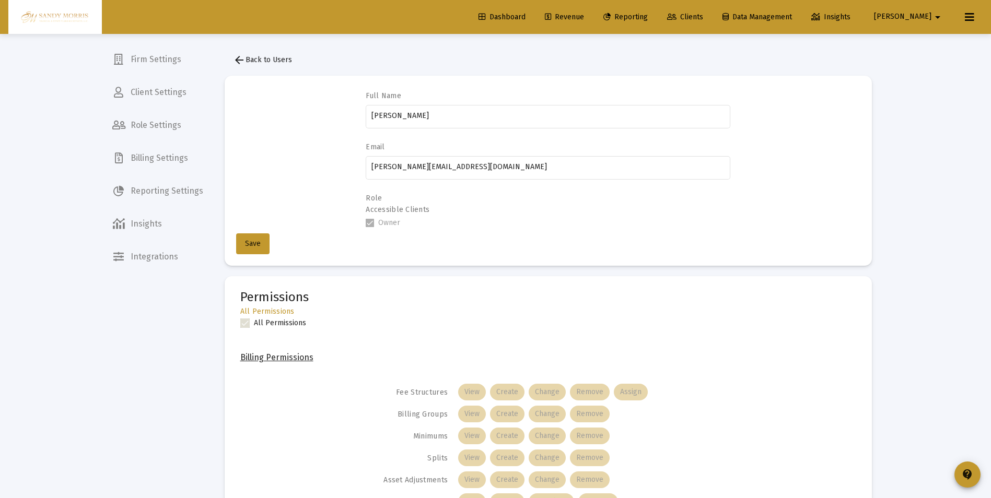
click at [369, 222] on span at bounding box center [370, 223] width 8 height 8
click at [239, 60] on mat-icon "arrow_back" at bounding box center [239, 60] width 13 height 13
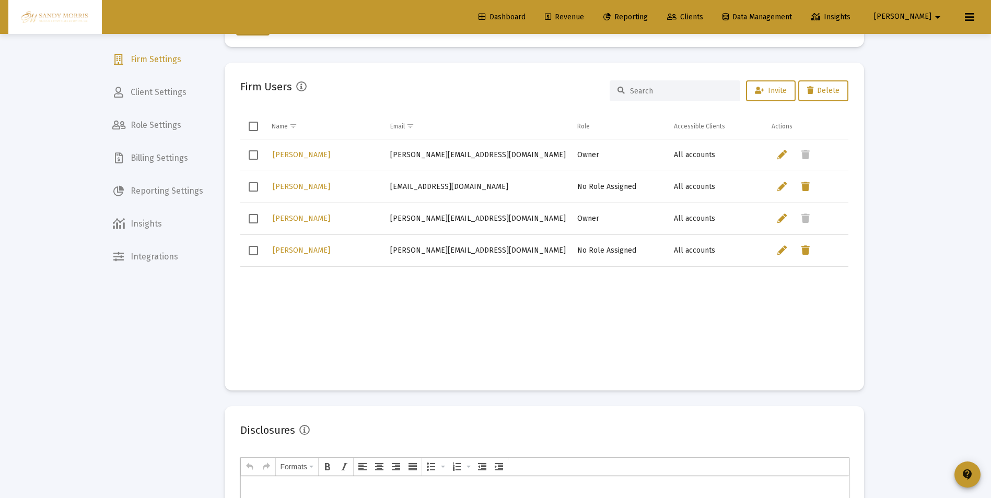
scroll to position [257, 0]
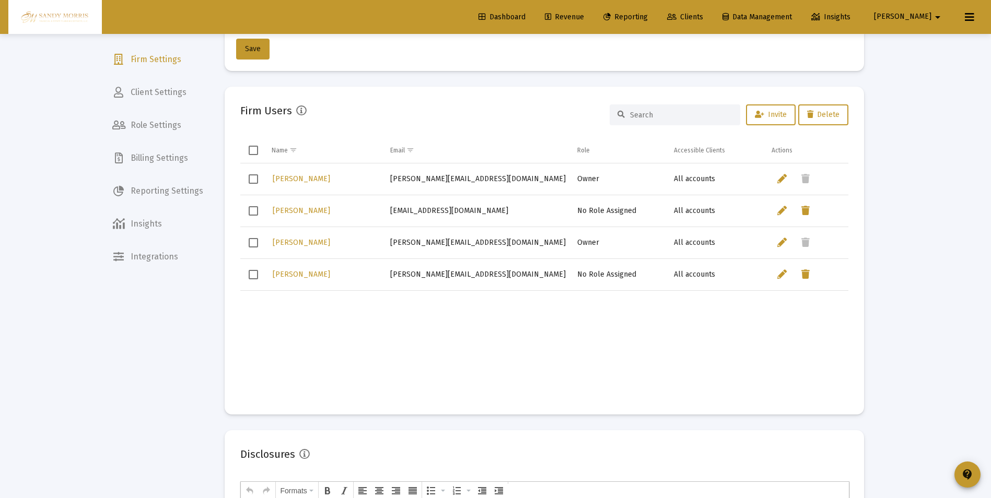
click at [249, 272] on span "Select row" at bounding box center [253, 274] width 9 height 9
click at [766, 116] on span "Invite" at bounding box center [771, 114] width 32 height 9
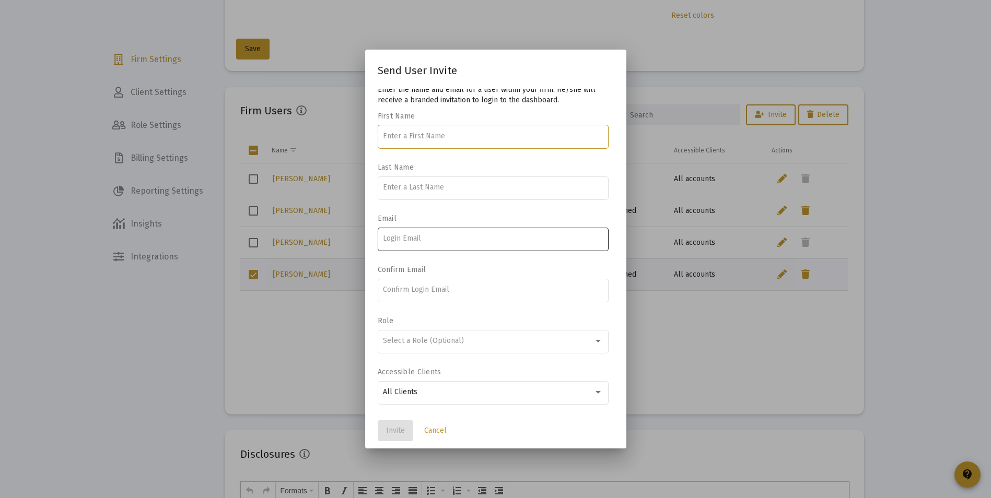
scroll to position [8, 0]
click at [593, 338] on div at bounding box center [597, 338] width 9 height 8
click at [438, 430] on span "Cancel" at bounding box center [435, 430] width 22 height 9
